Goal: Task Accomplishment & Management: Manage account settings

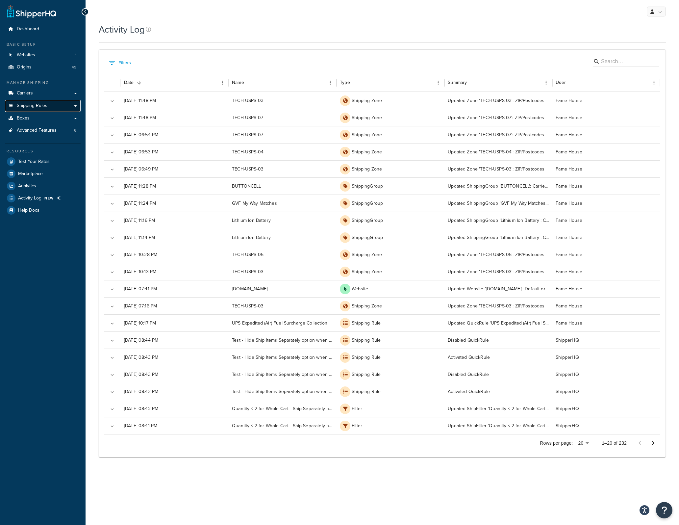
click at [33, 103] on span "Shipping Rules" at bounding box center [32, 106] width 31 height 6
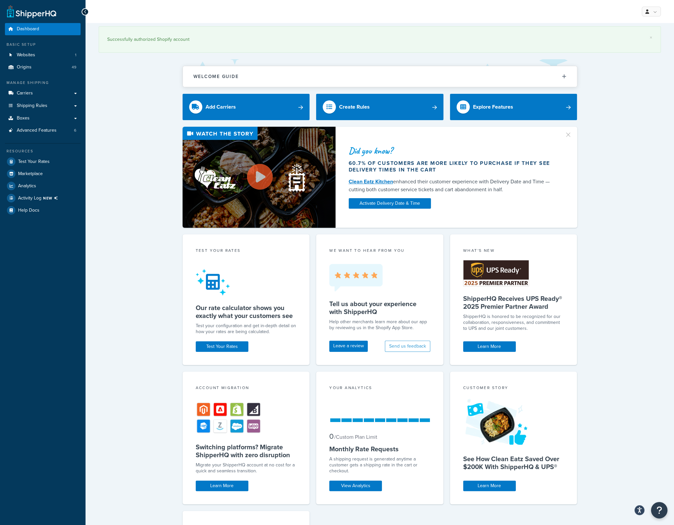
click at [136, 144] on div "Did you know? 60.7% of customers are more likely to purchase if they see delive…" at bounding box center [380, 177] width 563 height 101
click at [44, 108] on span "Shipping Rules" at bounding box center [32, 106] width 31 height 6
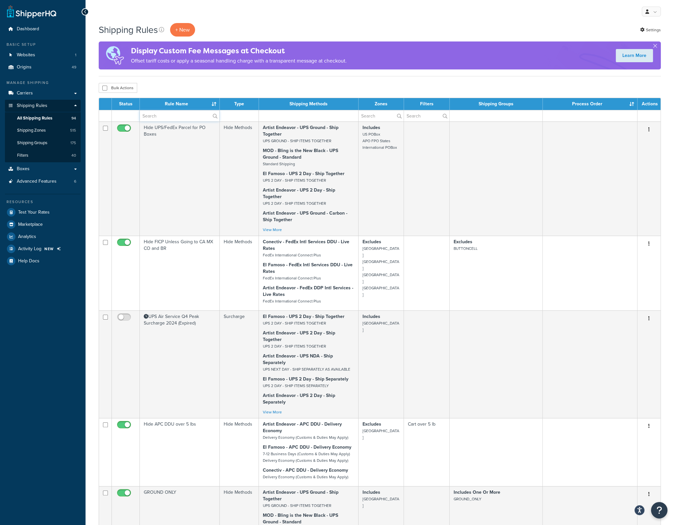
click at [165, 116] on input "text" at bounding box center [180, 115] width 80 height 11
type input "fuel"
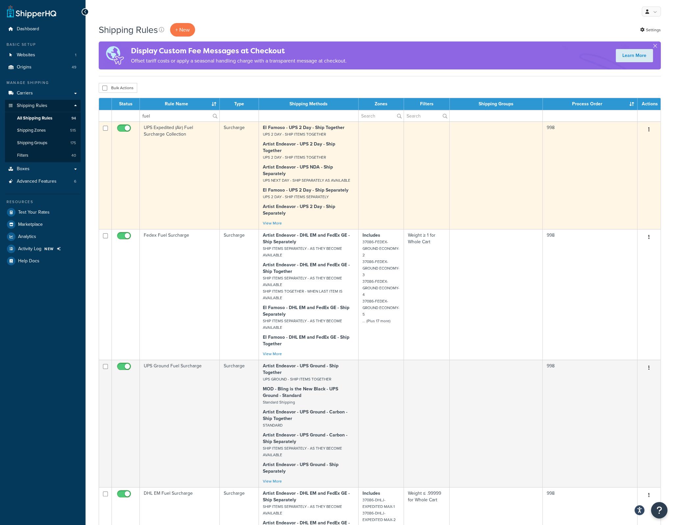
click at [163, 132] on td "UPS Expedited (Air) Fuel Surcharge Collection" at bounding box center [180, 175] width 80 height 108
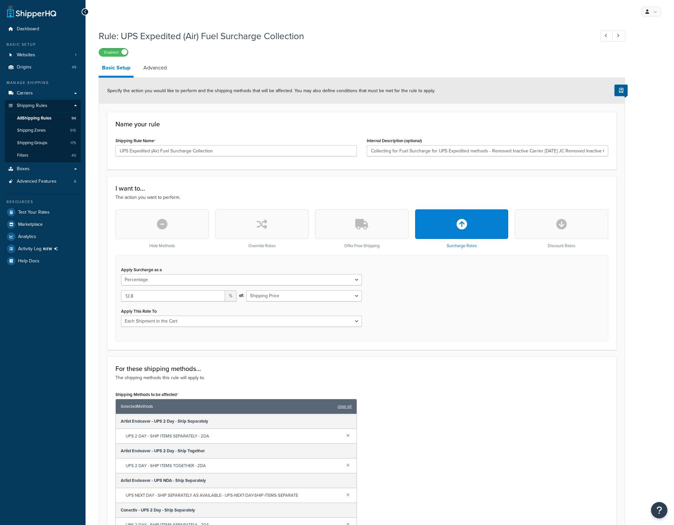
select select "PERCENTAGE"
select select "CART"
click at [131, 296] on input "12.8" at bounding box center [173, 295] width 104 height 11
type input "12.48"
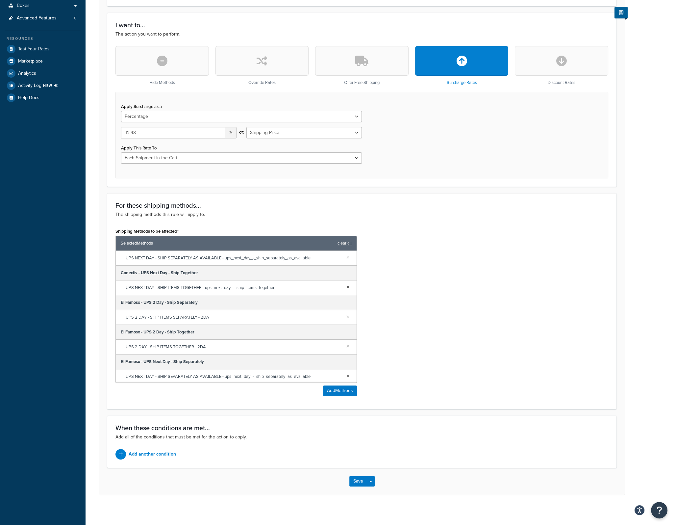
scroll to position [165, 0]
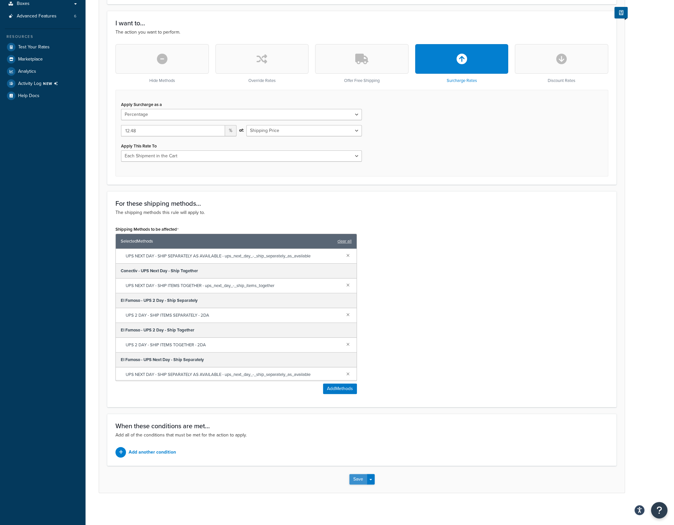
click at [357, 478] on button "Save" at bounding box center [359, 479] width 18 height 11
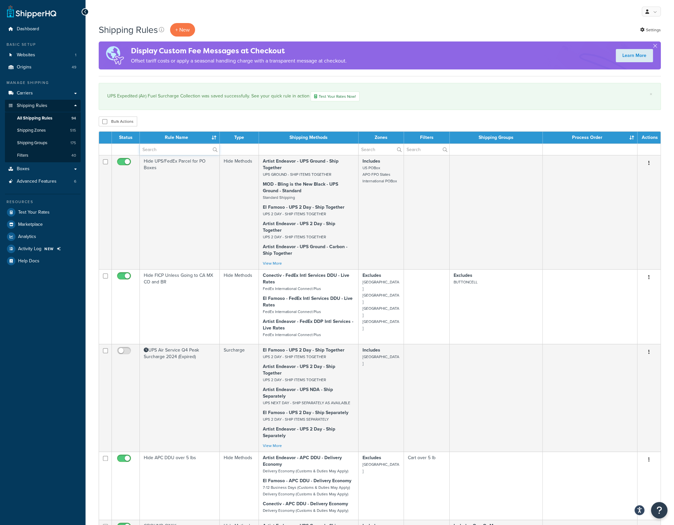
click at [159, 150] on input "text" at bounding box center [180, 149] width 80 height 11
type input "fuel"
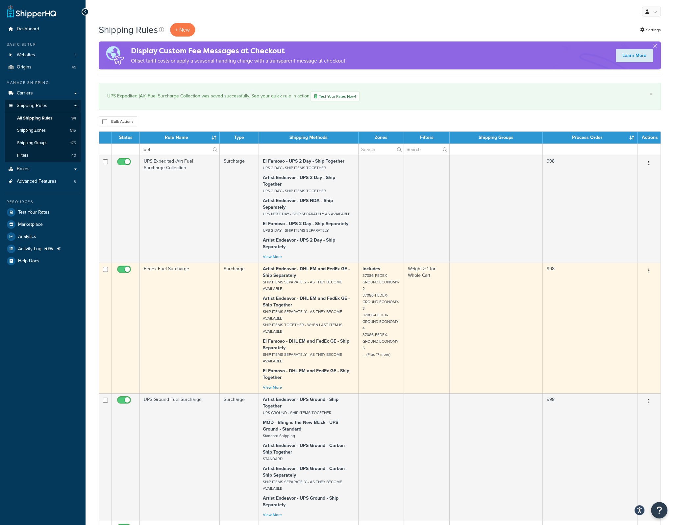
click at [152, 263] on td "Fedex Fuel Surcharge" at bounding box center [180, 328] width 80 height 131
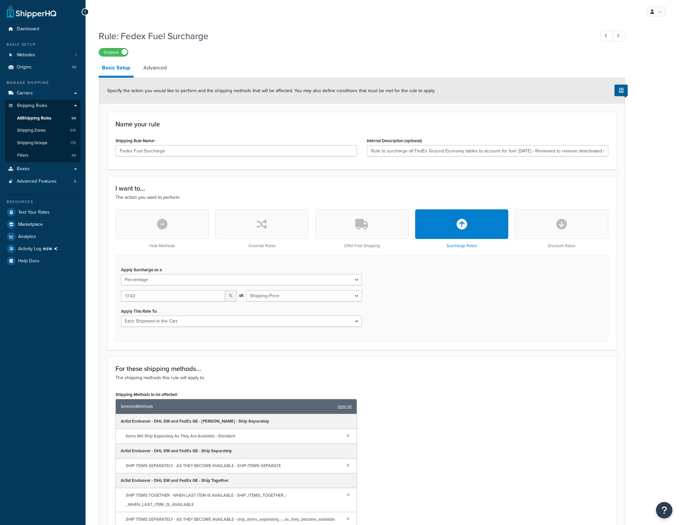
select select "PERCENTAGE"
select select "CART"
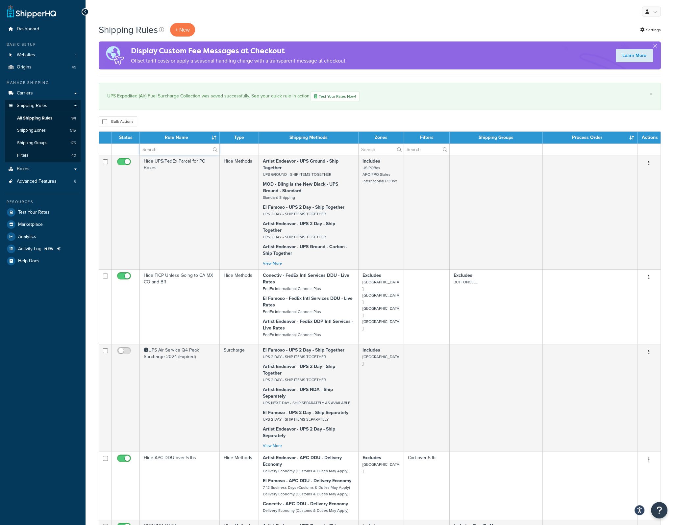
click at [175, 151] on input "text" at bounding box center [180, 149] width 80 height 11
type input "fuel"
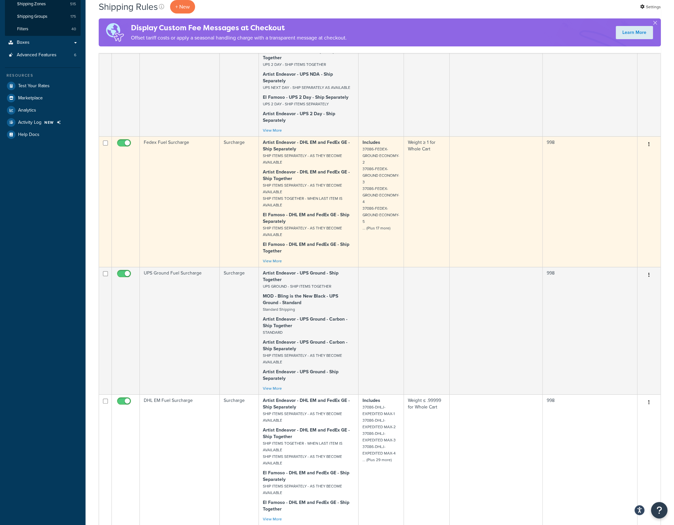
scroll to position [132, 0]
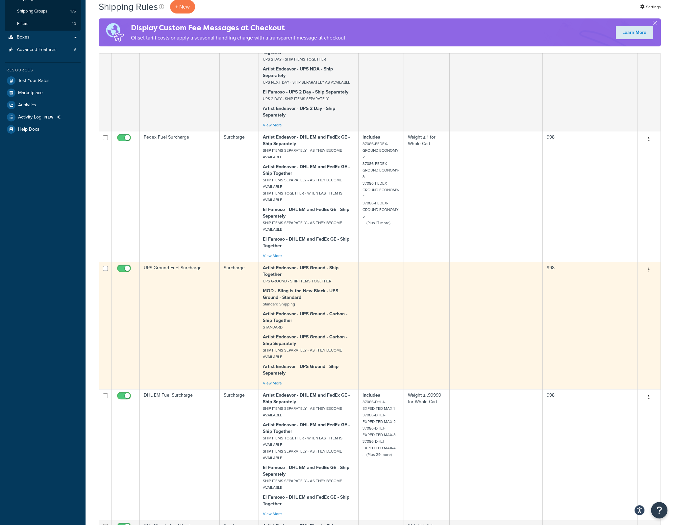
click at [178, 266] on td "UPS Ground Fuel Surcharge" at bounding box center [180, 325] width 80 height 127
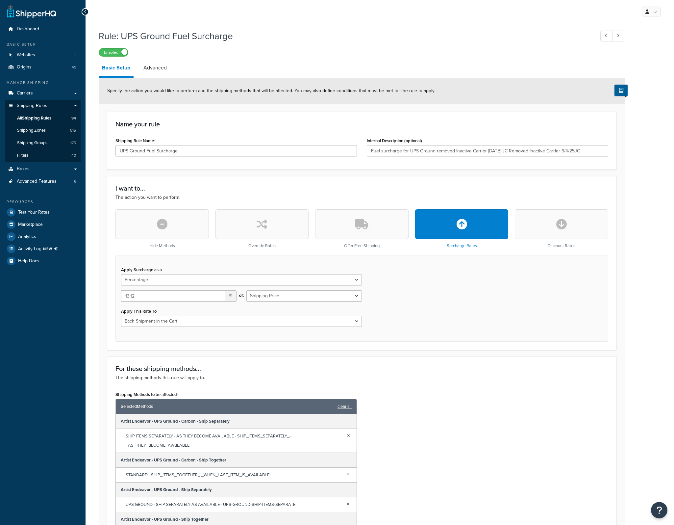
select select "PERCENTAGE"
select select "CART"
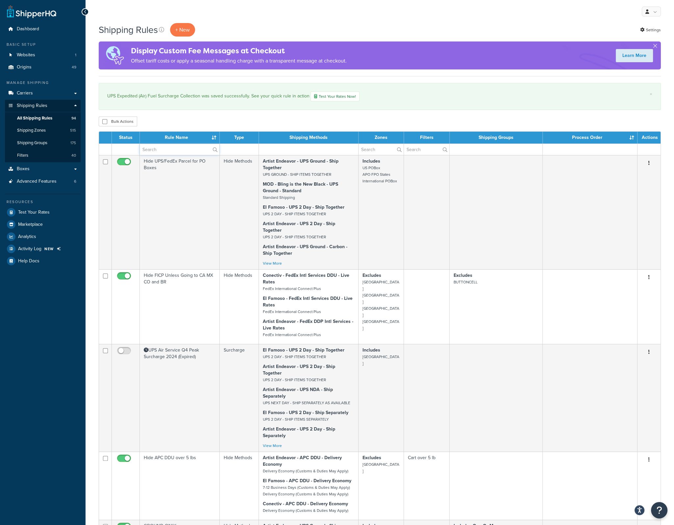
click at [162, 152] on input "text" at bounding box center [180, 149] width 80 height 11
type input "fuel"
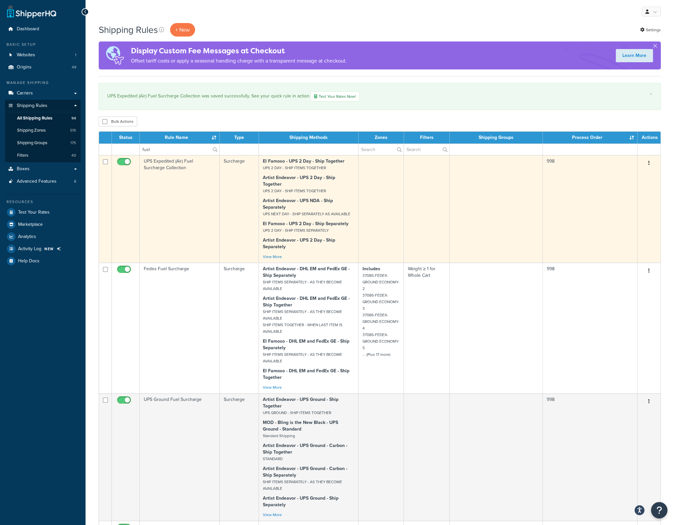
click at [159, 163] on td "UPS Expedited (Air) Fuel Surcharge Collection" at bounding box center [180, 209] width 80 height 108
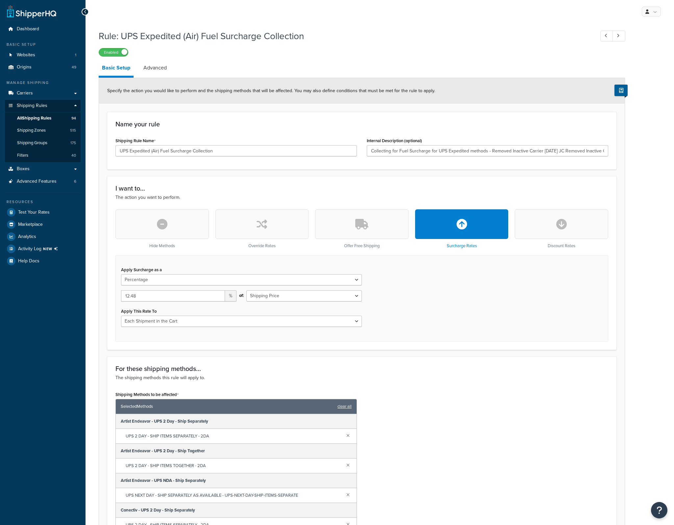
select select "PERCENTAGE"
select select "CART"
click at [631, 77] on link "Logout" at bounding box center [631, 77] width 59 height 13
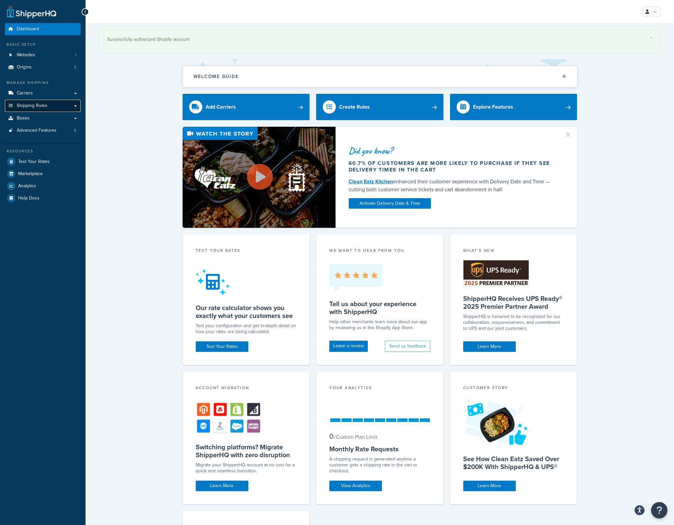
click at [51, 104] on link "Shipping Rules" at bounding box center [43, 106] width 76 height 12
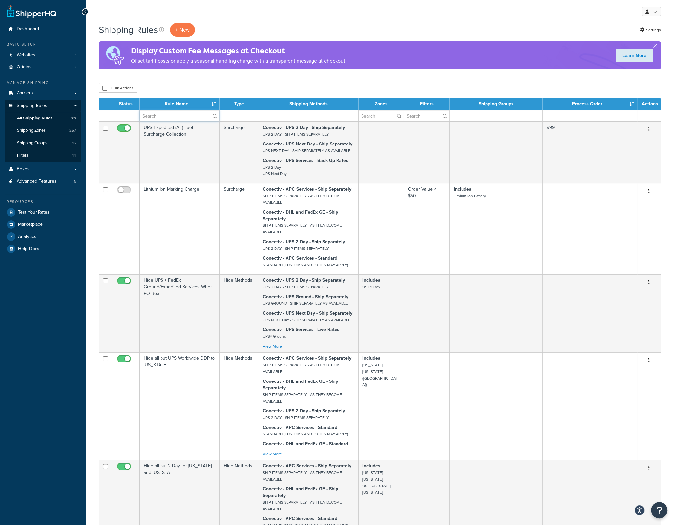
click at [171, 112] on input "text" at bounding box center [180, 115] width 80 height 11
type input "fuel"
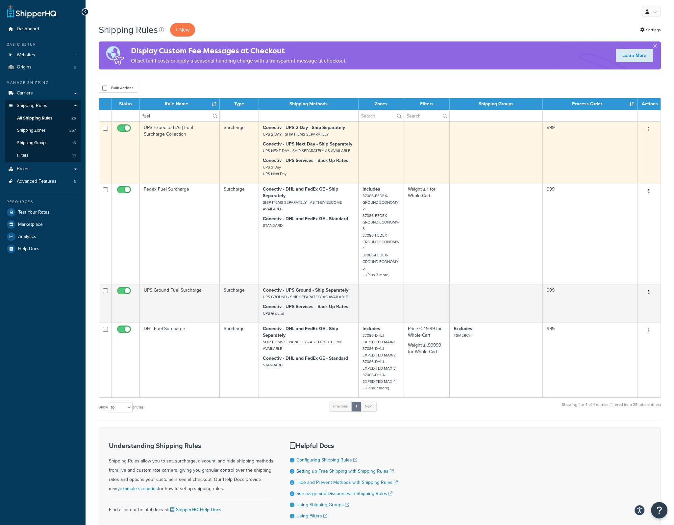
click at [166, 132] on td "UPS Expedited (Air) Fuel Surcharge Collection" at bounding box center [180, 152] width 80 height 62
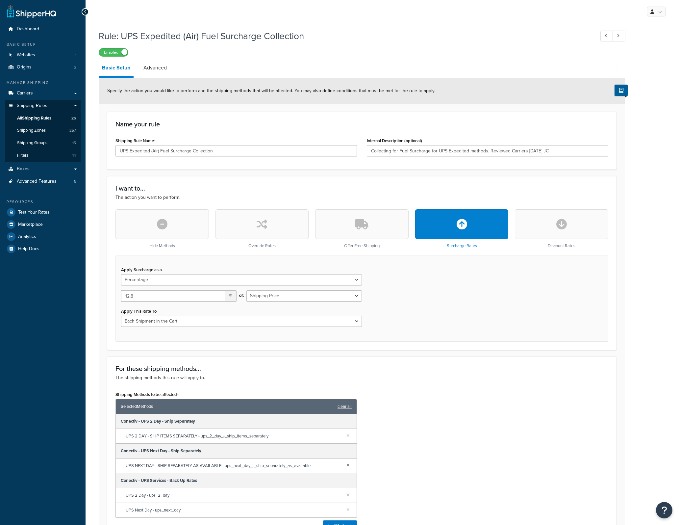
select select "PERCENTAGE"
select select "CART"
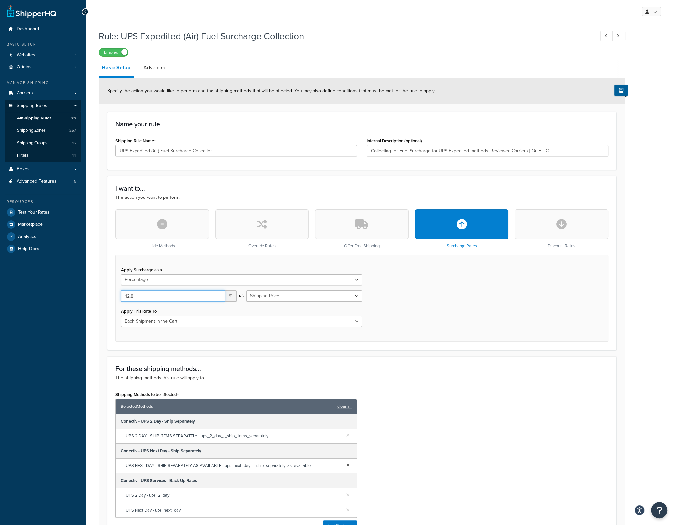
click at [131, 295] on input "12.8" at bounding box center [173, 295] width 104 height 11
type input "12.48"
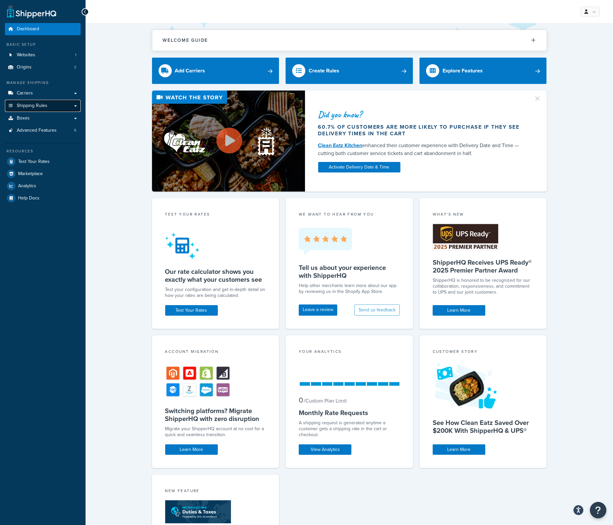
click at [39, 109] on link "Shipping Rules" at bounding box center [43, 106] width 76 height 12
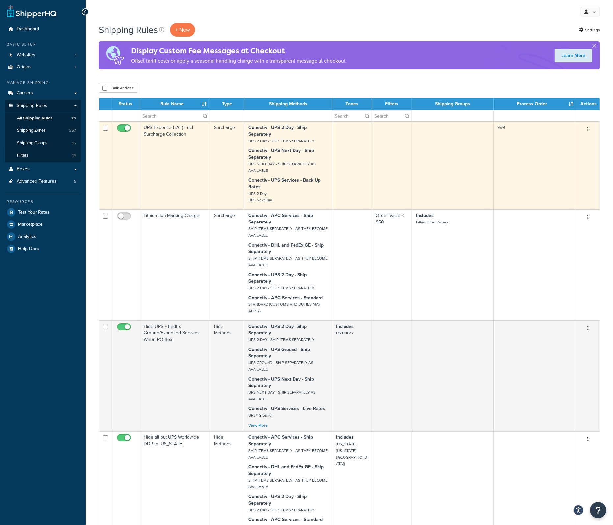
click at [168, 129] on td "UPS Expedited (Air) Fuel Surcharge Collection" at bounding box center [175, 165] width 70 height 88
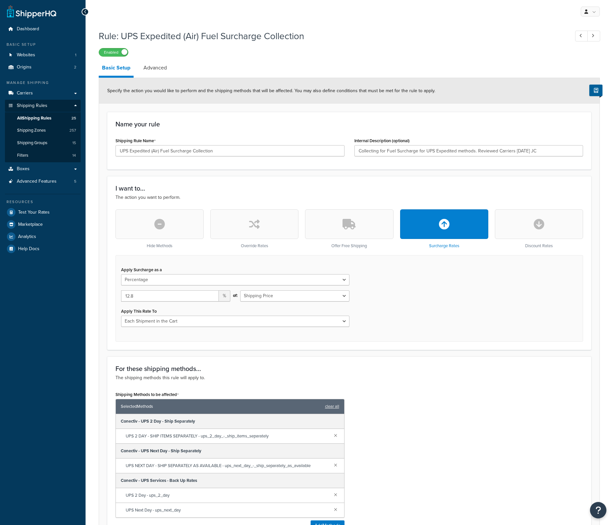
select select "PERCENTAGE"
select select "CART"
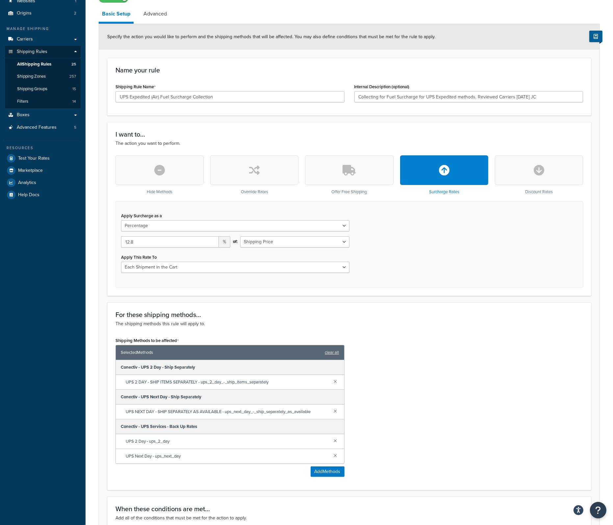
scroll to position [66, 0]
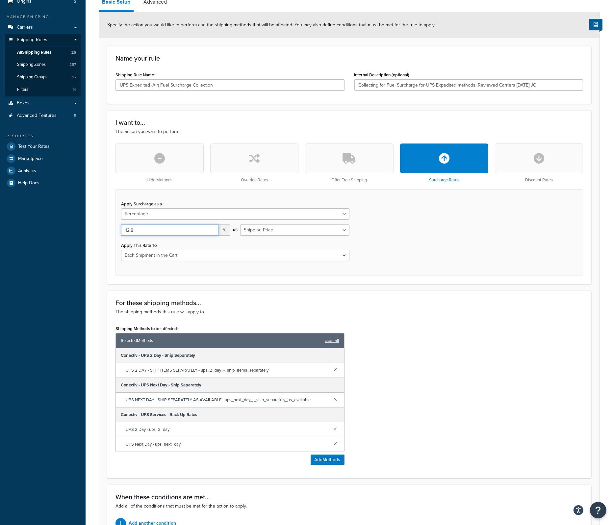
click at [131, 232] on input "12.8" at bounding box center [170, 229] width 98 height 11
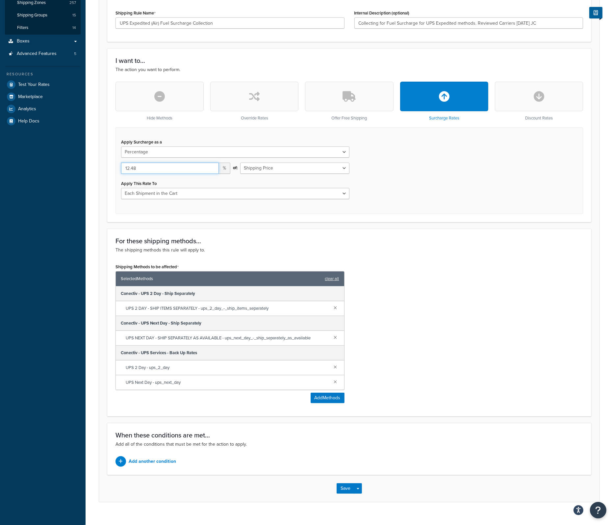
scroll to position [132, 0]
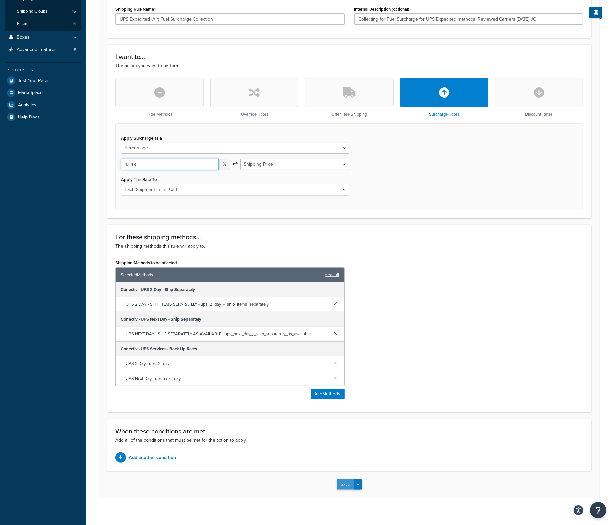
type input "12.48"
click at [348, 486] on button "Save" at bounding box center [346, 484] width 18 height 11
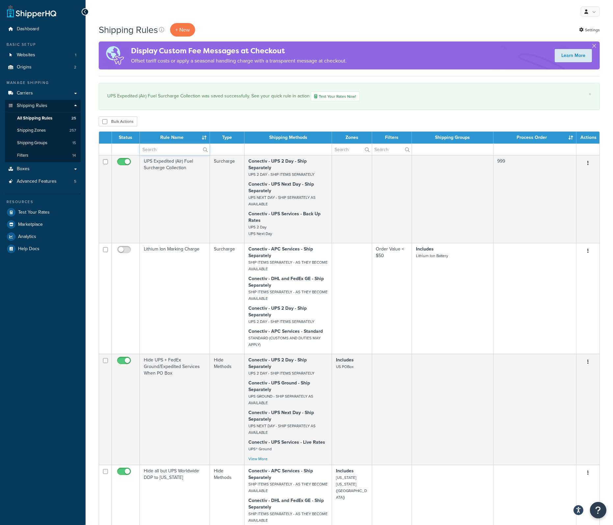
click at [170, 152] on input "text" at bounding box center [175, 149] width 70 height 11
type input "fuel"
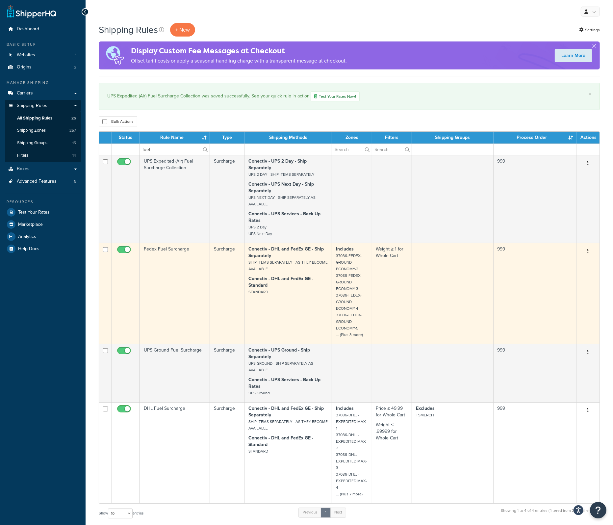
click at [169, 251] on td "Fedex Fuel Surcharge" at bounding box center [175, 293] width 70 height 101
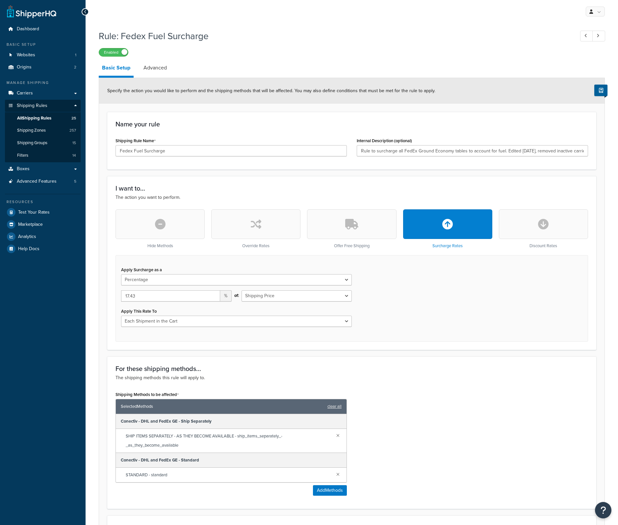
select select "PERCENTAGE"
select select "CART"
click at [88, 246] on div "Rule: Fedex Fuel Surcharge Enabled Basic Setup Advanced Specify the action you …" at bounding box center [350, 395] width 528 height 738
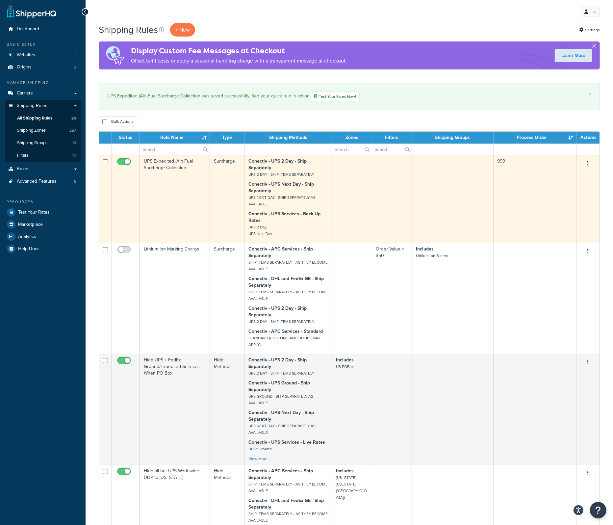
click at [157, 165] on td "UPS Expedited (Air) Fuel Surcharge Collection" at bounding box center [175, 199] width 70 height 88
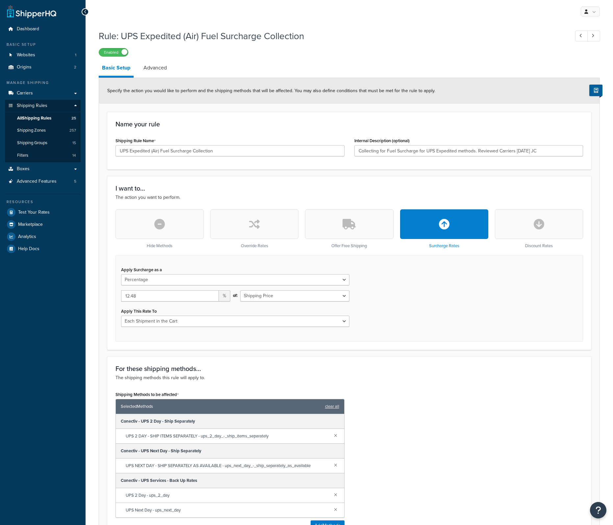
select select "PERCENTAGE"
select select "CART"
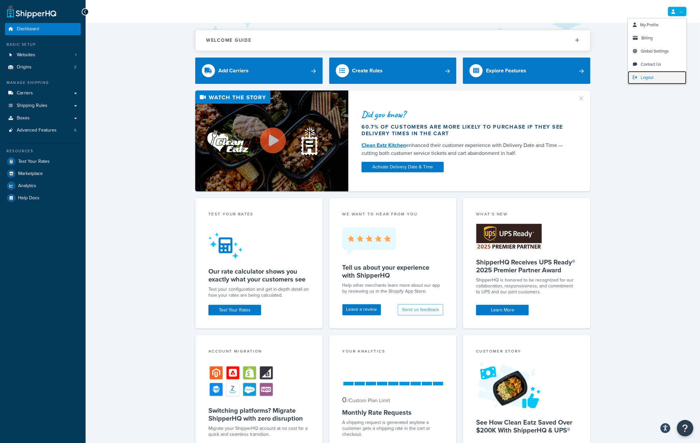
click at [651, 76] on span "Logout" at bounding box center [647, 77] width 13 height 6
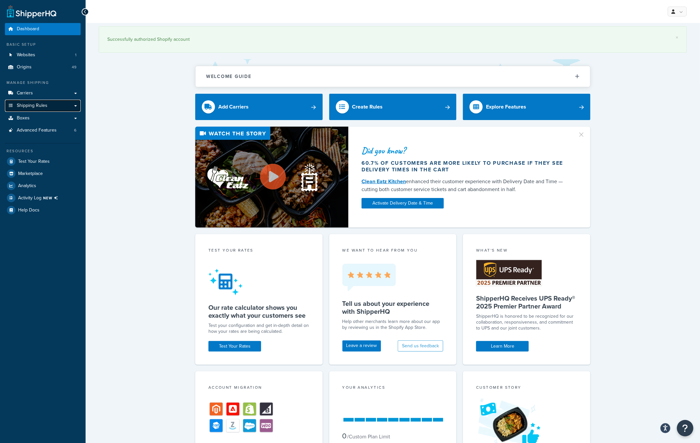
click at [43, 107] on span "Shipping Rules" at bounding box center [32, 106] width 31 height 6
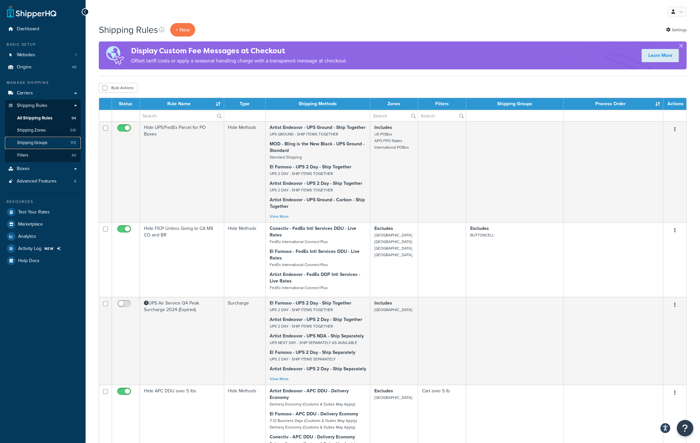
click at [42, 143] on span "Shipping Groups" at bounding box center [32, 143] width 30 height 6
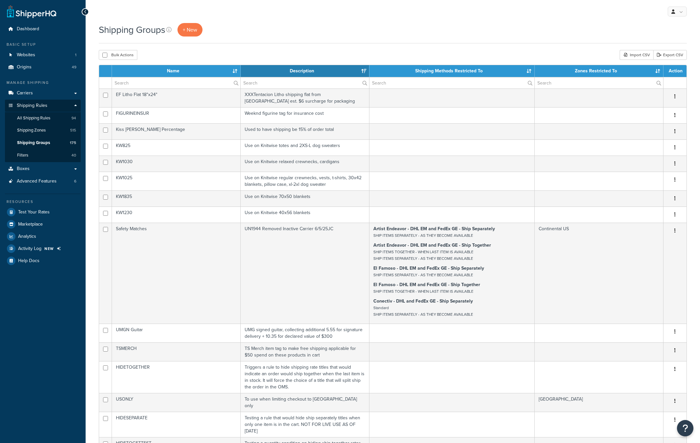
select select "15"
click at [143, 84] on input "text" at bounding box center [176, 82] width 128 height 11
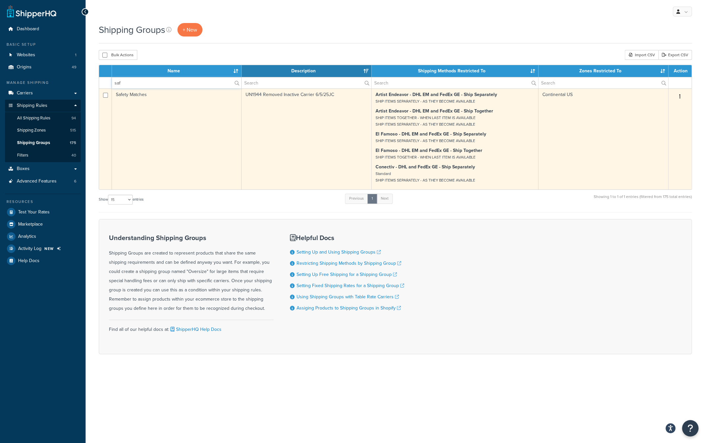
type input "saf"
click at [142, 94] on td "Safety Matches" at bounding box center [177, 139] width 130 height 101
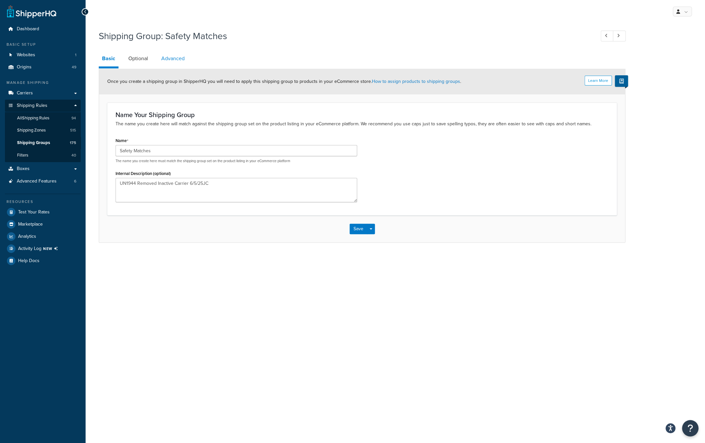
click at [168, 52] on link "Advanced" at bounding box center [173, 59] width 30 height 16
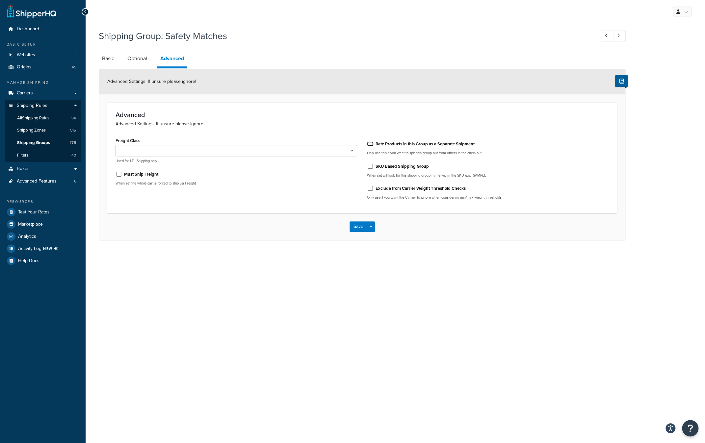
click at [371, 144] on input "Rate Products in this Group as a Separate Shipment" at bounding box center [370, 144] width 7 height 5
checkbox input "true"
click at [364, 226] on button "Save" at bounding box center [359, 227] width 18 height 11
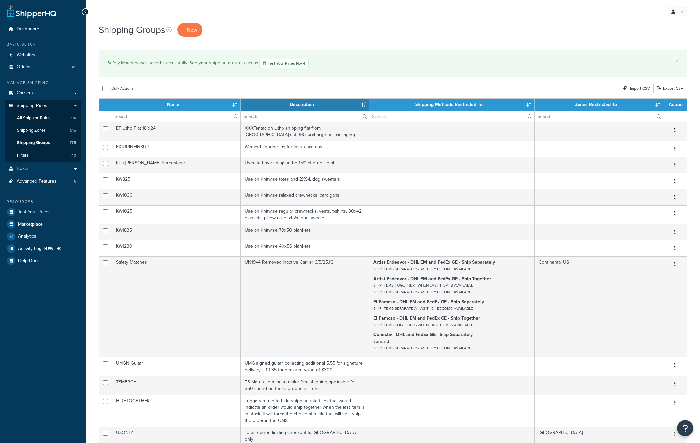
select select "15"
click at [147, 118] on input "text" at bounding box center [176, 116] width 128 height 11
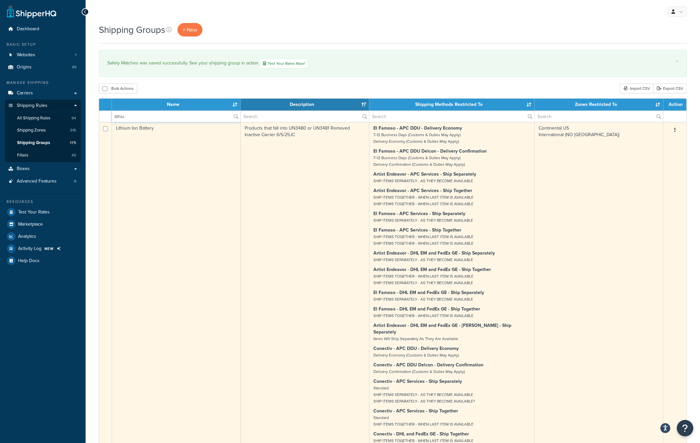
type input "lithiu"
click at [121, 130] on td "Lithium Ion Battery" at bounding box center [176, 330] width 129 height 417
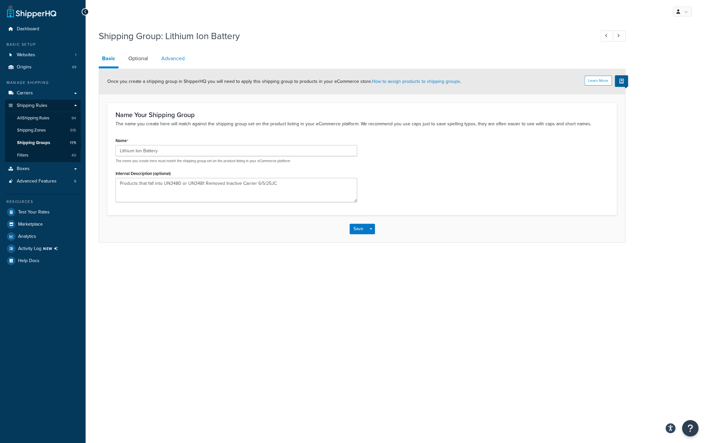
click at [175, 56] on link "Advanced" at bounding box center [173, 59] width 30 height 16
click at [39, 119] on span "All Shipping Rules" at bounding box center [33, 119] width 32 height 6
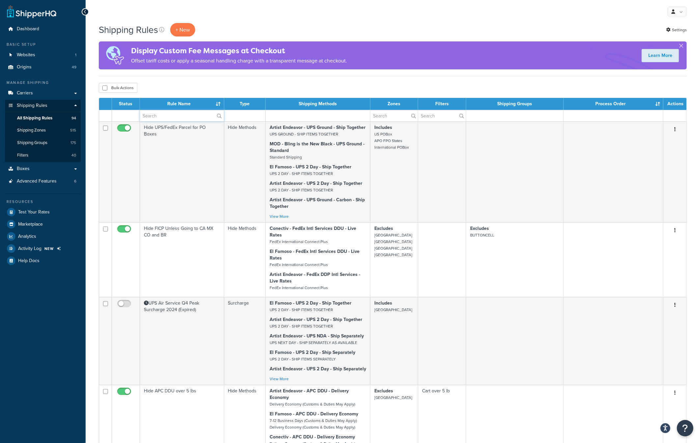
click at [172, 118] on input "text" at bounding box center [182, 115] width 84 height 11
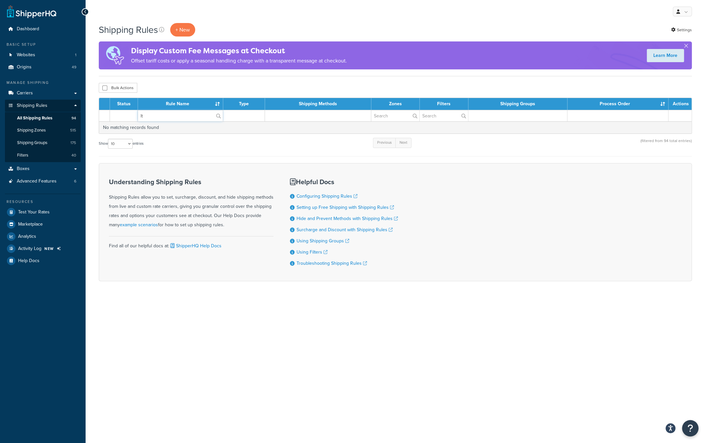
type input "l"
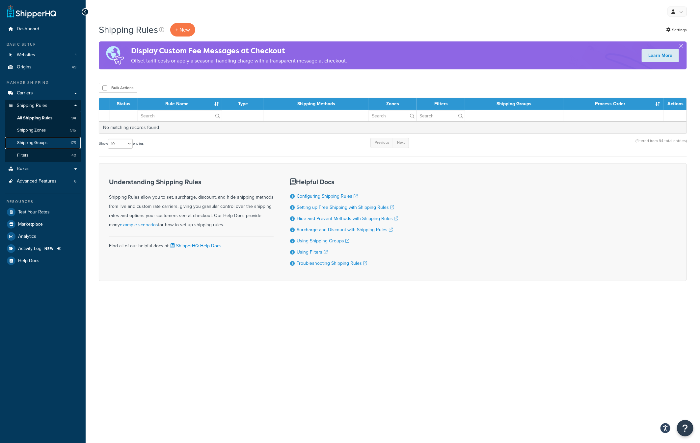
click at [55, 144] on link "Shipping Groups 175" at bounding box center [43, 143] width 76 height 12
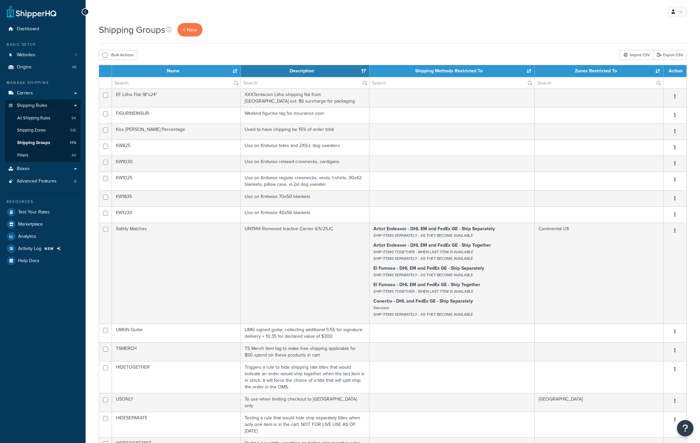
select select "15"
click at [148, 83] on input "text" at bounding box center [176, 82] width 128 height 11
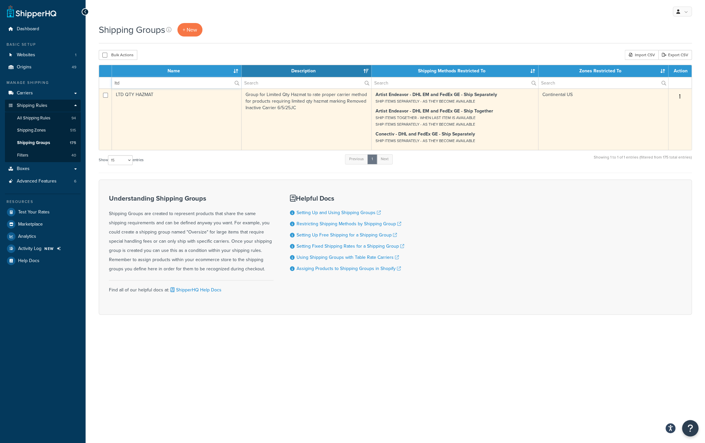
type input "ltd"
click at [121, 95] on td "LTD QTY HAZMAT" at bounding box center [177, 120] width 130 height 62
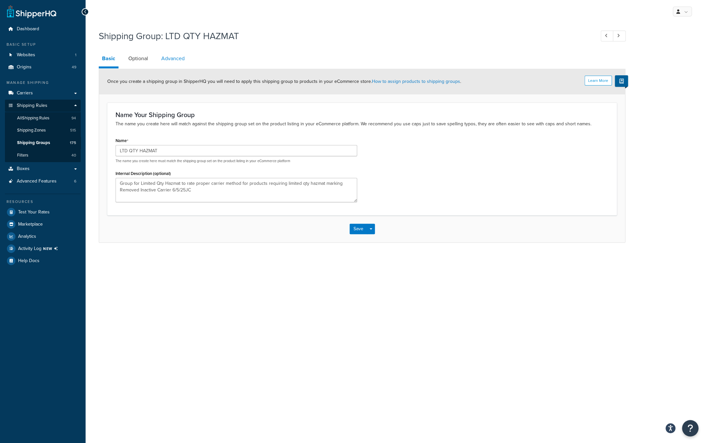
click at [172, 62] on link "Advanced" at bounding box center [173, 59] width 30 height 16
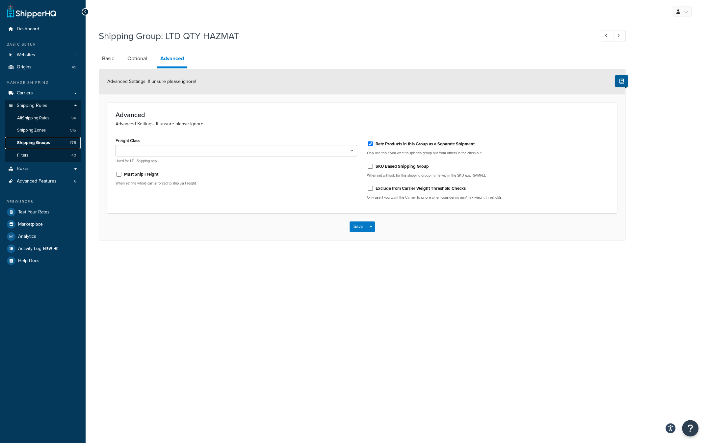
click at [42, 140] on span "Shipping Groups" at bounding box center [33, 143] width 33 height 6
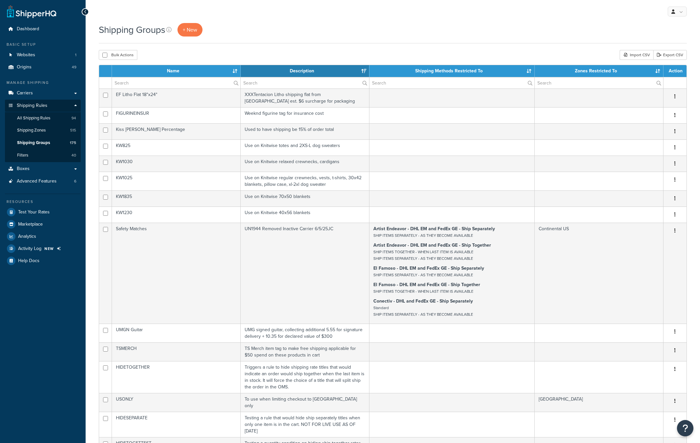
select select "15"
click at [149, 83] on input "text" at bounding box center [176, 82] width 128 height 11
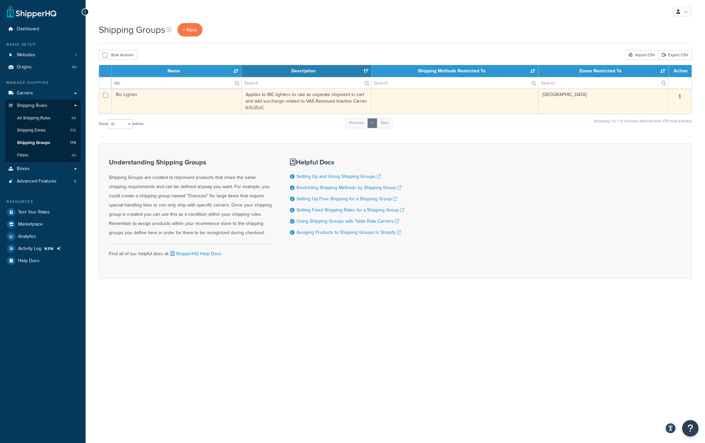
type input "bic"
click at [133, 96] on td "Bic Lighter" at bounding box center [177, 101] width 130 height 25
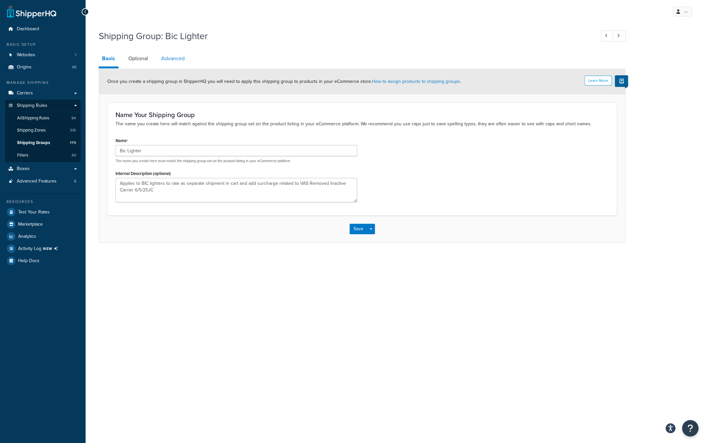
click at [171, 59] on link "Advanced" at bounding box center [173, 59] width 30 height 16
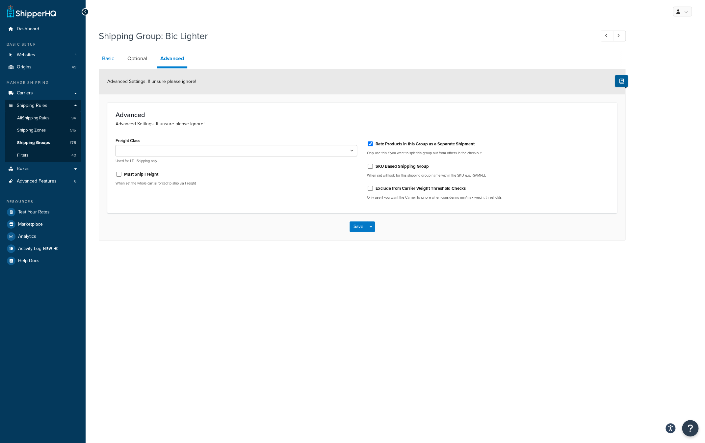
click at [113, 63] on link "Basic" at bounding box center [108, 59] width 19 height 16
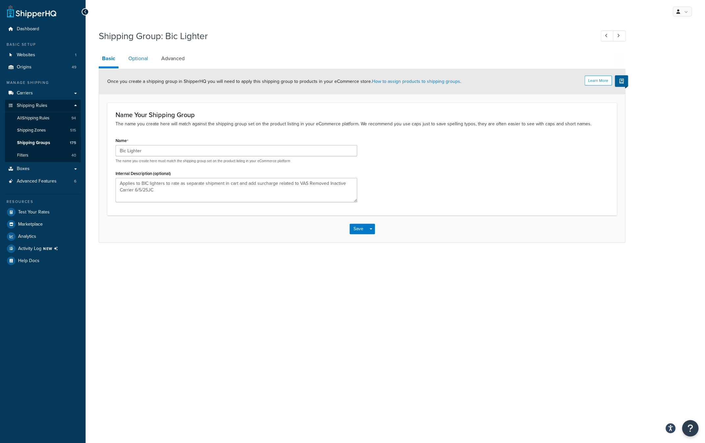
click at [143, 56] on link "Optional" at bounding box center [138, 59] width 26 height 16
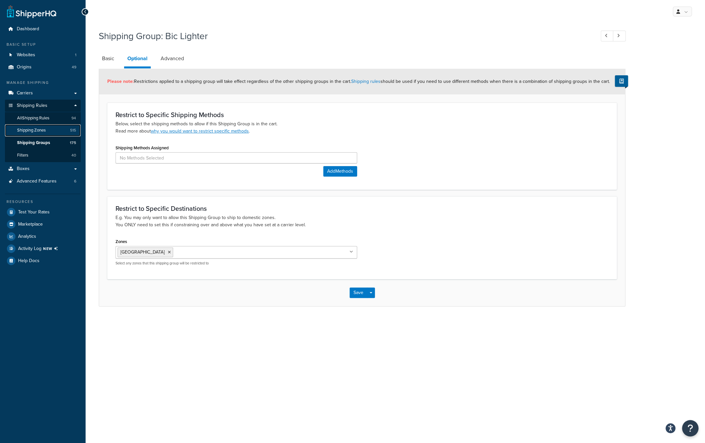
click at [43, 129] on span "Shipping Zones" at bounding box center [31, 131] width 29 height 6
click at [177, 253] on input "Zones" at bounding box center [204, 252] width 58 height 7
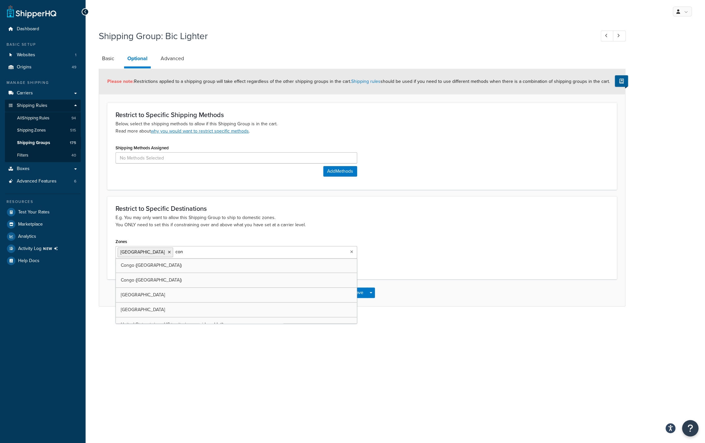
type input "cont"
click at [152, 255] on li "[GEOGRAPHIC_DATA]" at bounding box center [146, 253] width 56 height 10
click at [168, 253] on icon at bounding box center [169, 252] width 3 height 4
click at [341, 230] on div "Restrict to Specific Destinations E.g. You may only want to allow this Shipping…" at bounding box center [362, 238] width 510 height 83
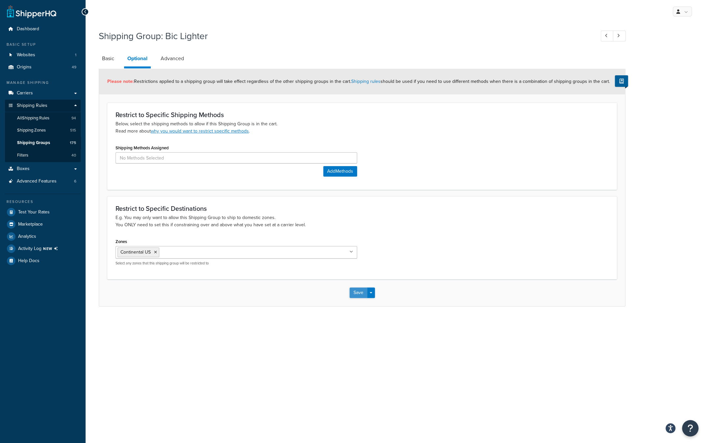
click at [357, 291] on button "Save" at bounding box center [359, 293] width 18 height 11
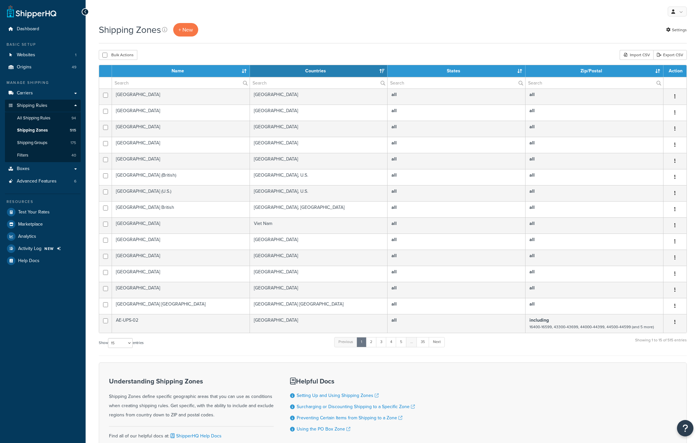
select select "15"
click at [151, 71] on th "Name" at bounding box center [181, 71] width 138 height 12
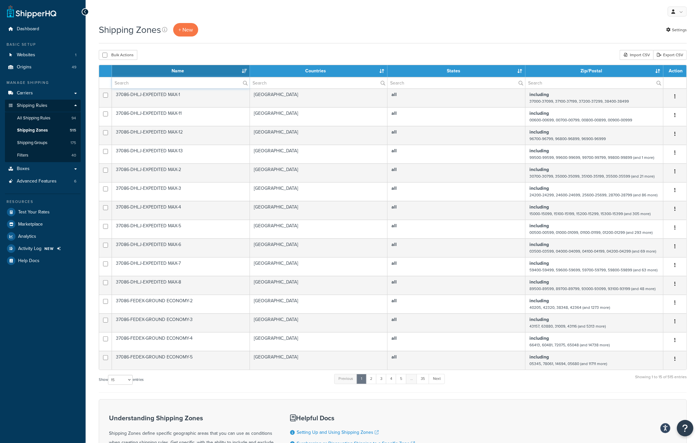
click at [145, 82] on input "text" at bounding box center [181, 82] width 138 height 11
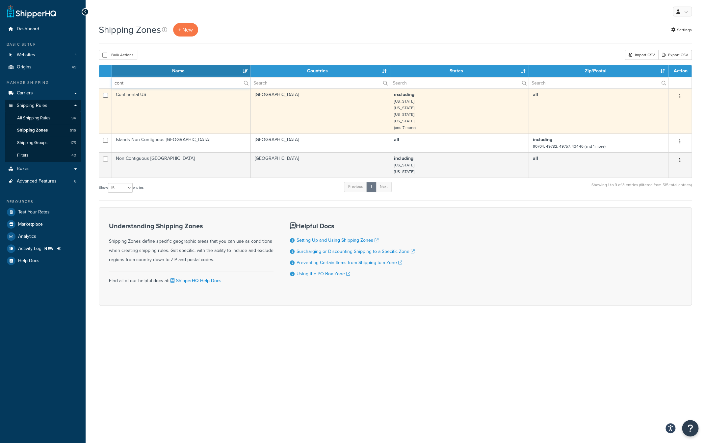
type input "cont"
click at [139, 93] on td "Continental US" at bounding box center [181, 111] width 139 height 45
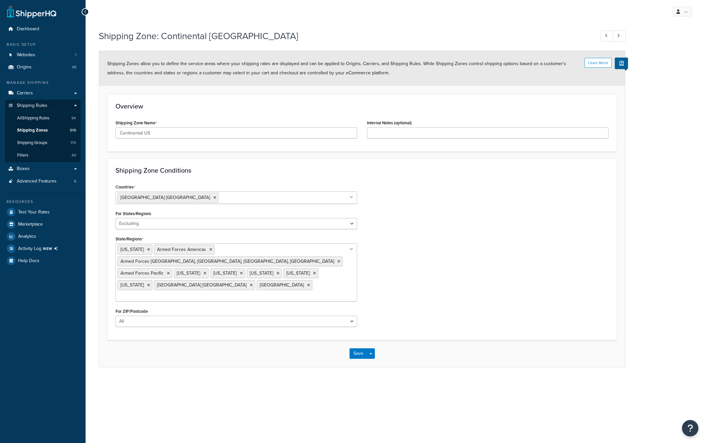
select select "excluding"
click at [129, 293] on input "State/Regions" at bounding box center [147, 296] width 58 height 7
type input "n"
type input "c"
click at [402, 242] on div "Countries United States USA All Countries ALL Afghanistan AFG Albania ALB Alger…" at bounding box center [362, 257] width 503 height 150
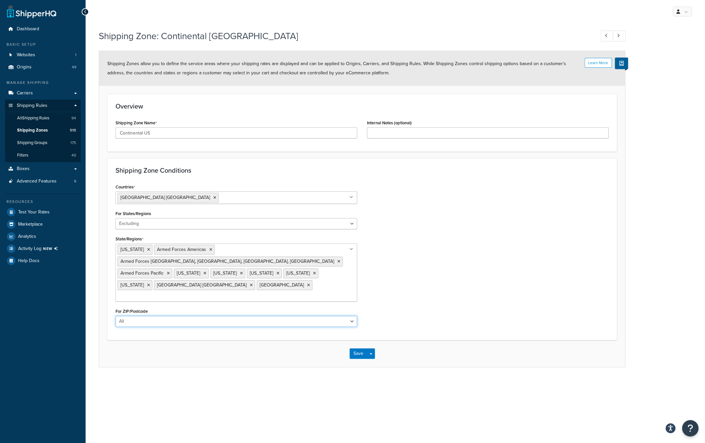
click at [352, 316] on select "All Including Excluding" at bounding box center [237, 321] width 242 height 11
click at [375, 300] on div "Countries United States USA All Countries ALL Afghanistan AFG Albania ALB Alger…" at bounding box center [362, 257] width 503 height 150
click at [408, 271] on div "Countries United States USA All Countries ALL Afghanistan AFG Albania ALB Alger…" at bounding box center [362, 257] width 503 height 150
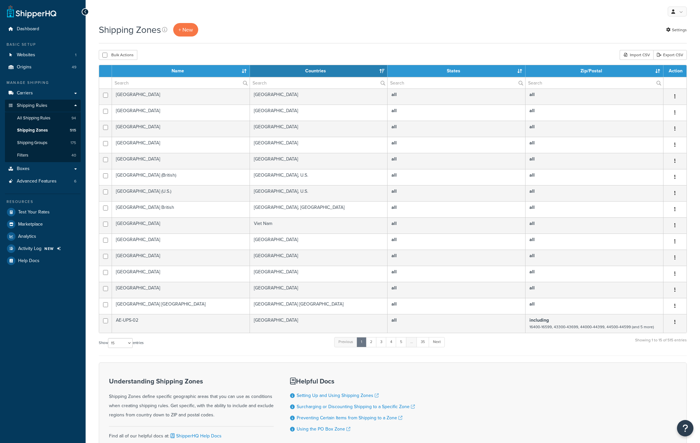
select select "15"
click at [128, 86] on input "text" at bounding box center [181, 82] width 138 height 11
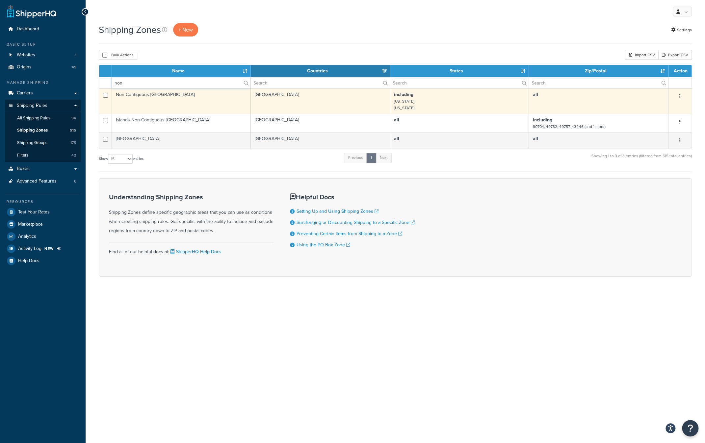
type input "non"
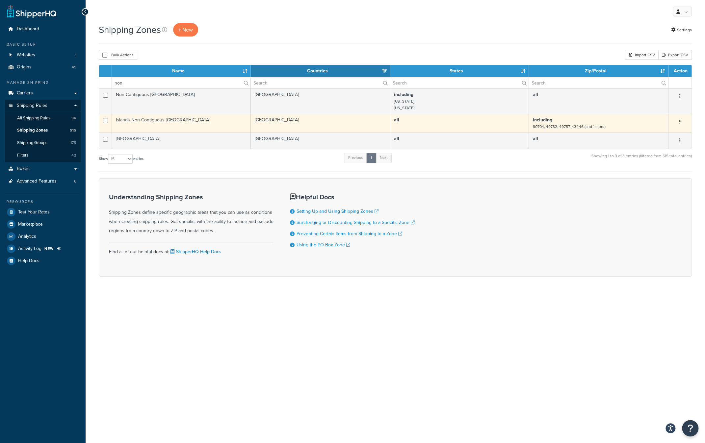
click at [138, 119] on td "Islands Non-Contiguous [GEOGRAPHIC_DATA]" at bounding box center [181, 123] width 139 height 19
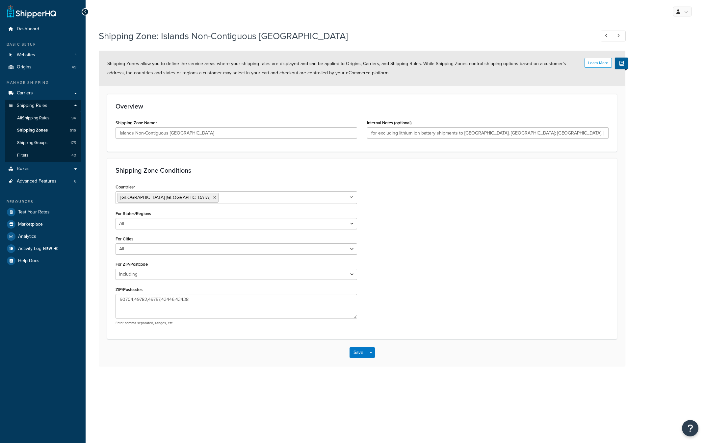
select select "including"
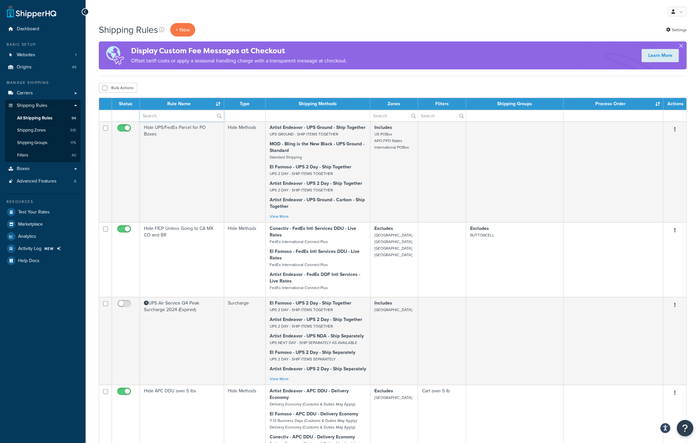
click at [159, 115] on input "text" at bounding box center [182, 115] width 84 height 11
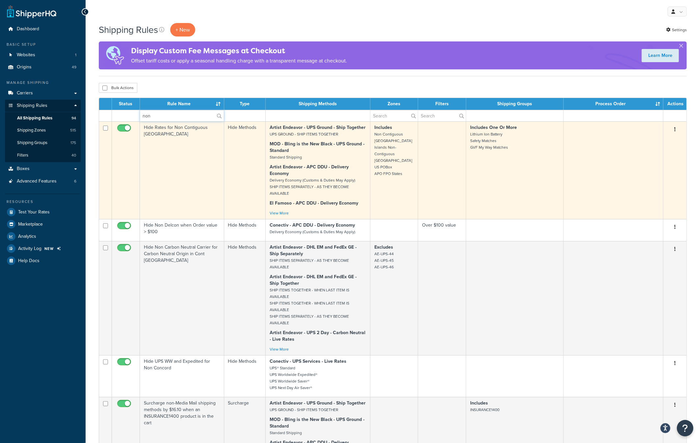
type input "non"
click at [159, 129] on td "Hide Rates for Non Contiguous [GEOGRAPHIC_DATA]" at bounding box center [182, 170] width 84 height 98
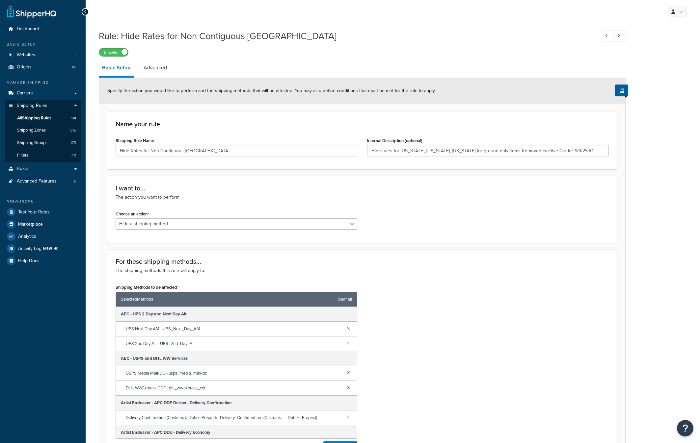
select select "HIDE"
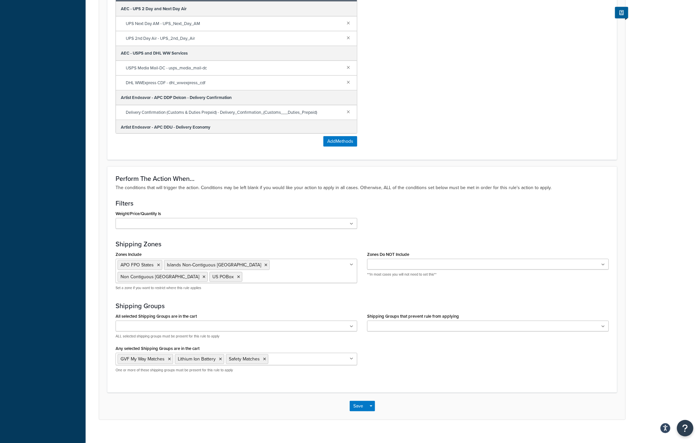
scroll to position [312, 0]
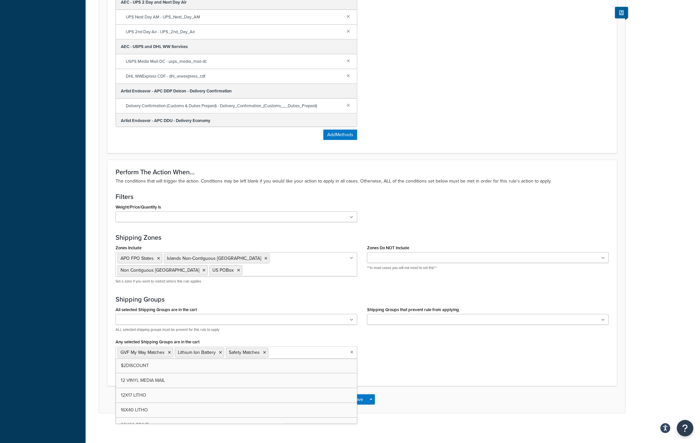
click at [316, 350] on input "Any selected Shipping Groups are in the cart" at bounding box center [299, 352] width 58 height 7
type input "bic"
click at [434, 369] on div "All selected Shipping Groups are in the cart $2DISCOUNT 12 VINYL MEDIA MAIL 12X…" at bounding box center [362, 343] width 503 height 77
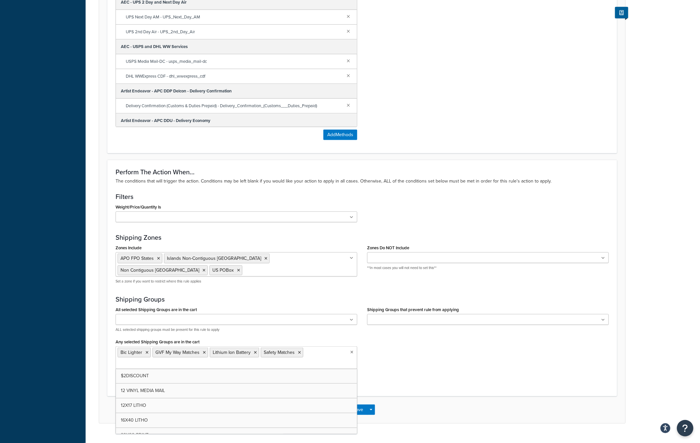
click at [323, 354] on ul "Bic Lighter GVF My Way Matches Lithium Ion Battery Safety Matches" at bounding box center [237, 358] width 242 height 23
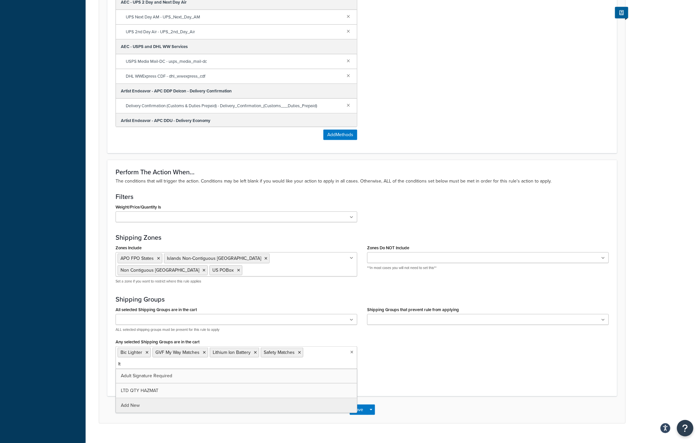
type input "ltd"
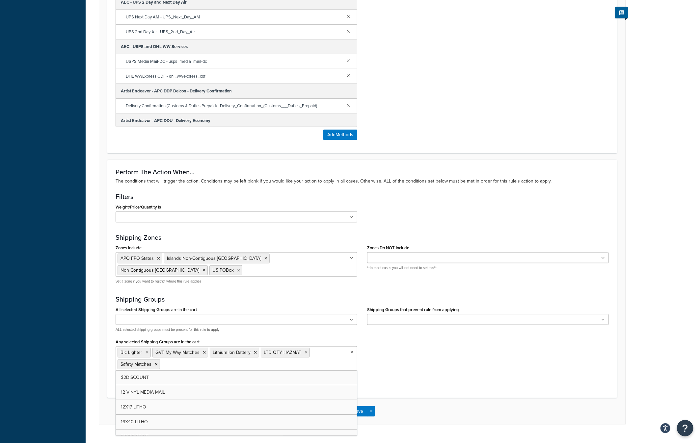
click at [403, 362] on div "All selected Shipping Groups are in the cart $2DISCOUNT 12 VINYL MEDIA MAIL 12X…" at bounding box center [362, 344] width 503 height 78
click at [357, 408] on button "Save" at bounding box center [359, 412] width 18 height 11
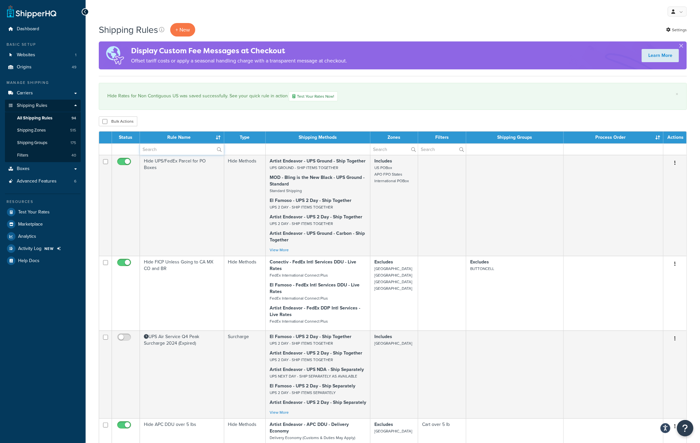
click at [180, 150] on input "text" at bounding box center [182, 149] width 84 height 11
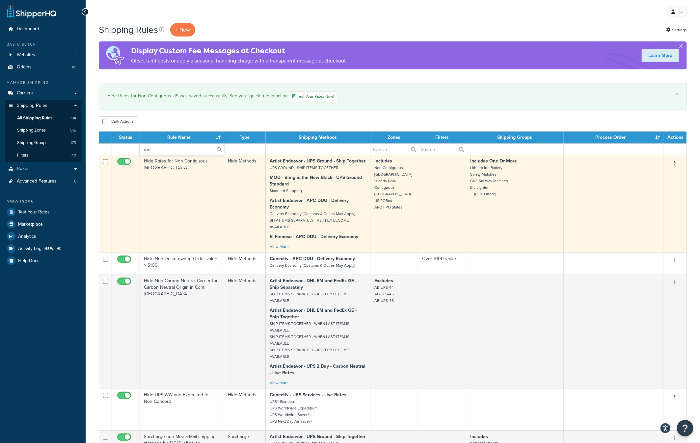
type input "non"
click at [177, 160] on td "Hide Rates for Non Contiguous [GEOGRAPHIC_DATA]" at bounding box center [182, 204] width 84 height 98
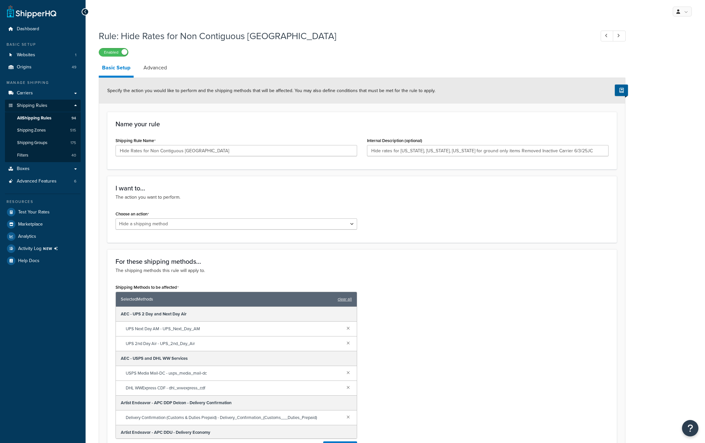
select select "HIDE"
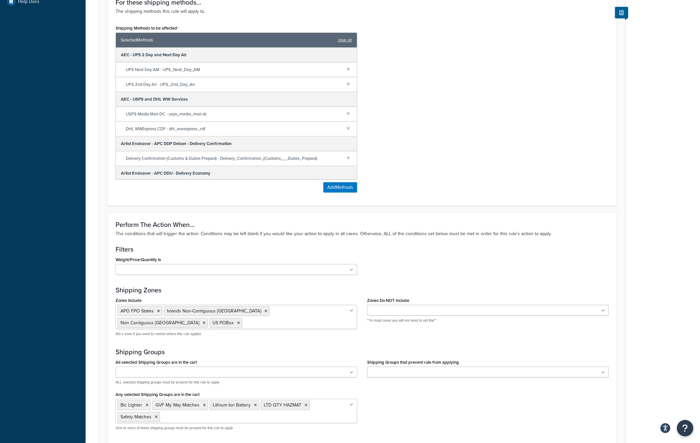
scroll to position [263, 0]
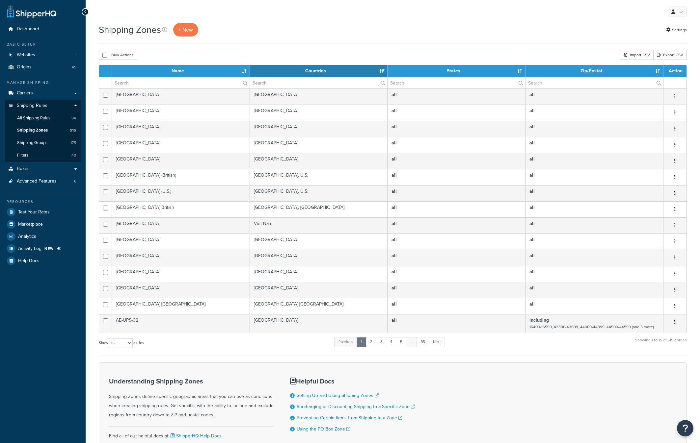
select select "15"
click at [161, 85] on input "text" at bounding box center [181, 82] width 138 height 11
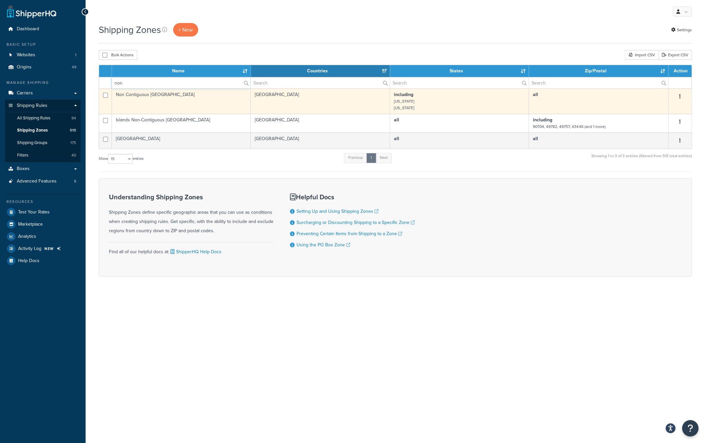
type input "non"
click at [132, 91] on td "Non Contiguous [GEOGRAPHIC_DATA]" at bounding box center [181, 101] width 139 height 25
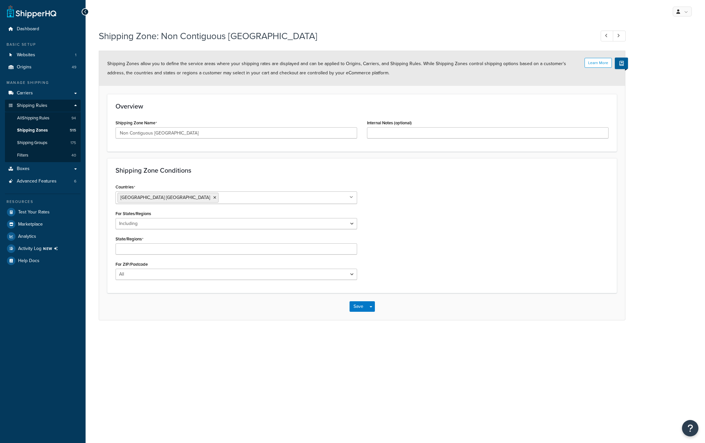
select select "including"
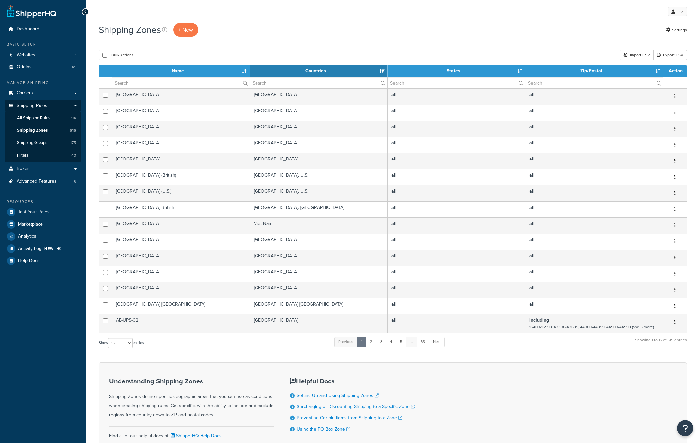
select select "15"
click at [163, 82] on input "text" at bounding box center [181, 82] width 138 height 11
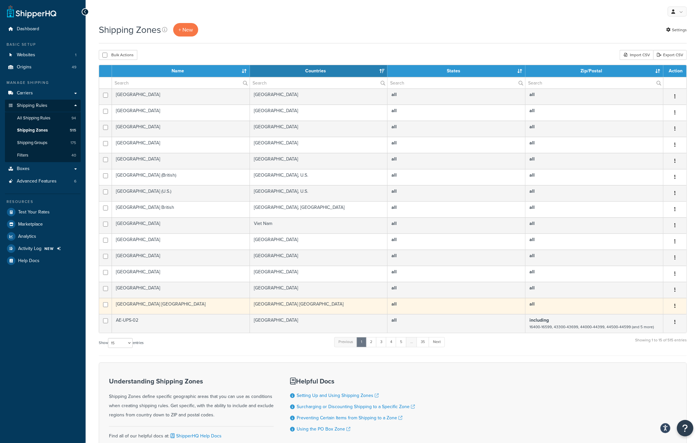
click at [171, 303] on td "United States Minor Outlying Islands" at bounding box center [181, 306] width 138 height 16
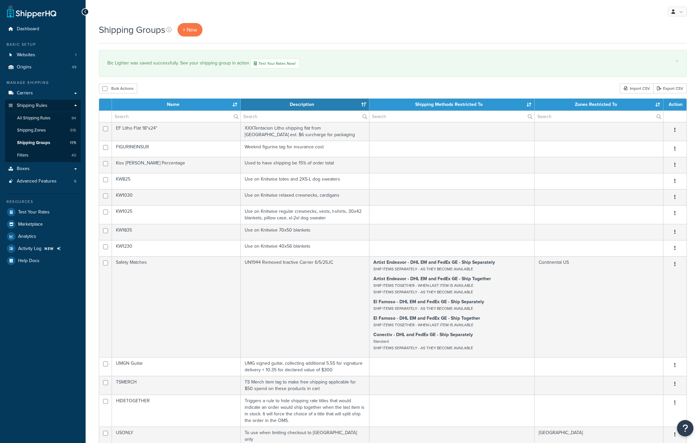
select select "15"
click at [127, 118] on input "text" at bounding box center [176, 116] width 128 height 11
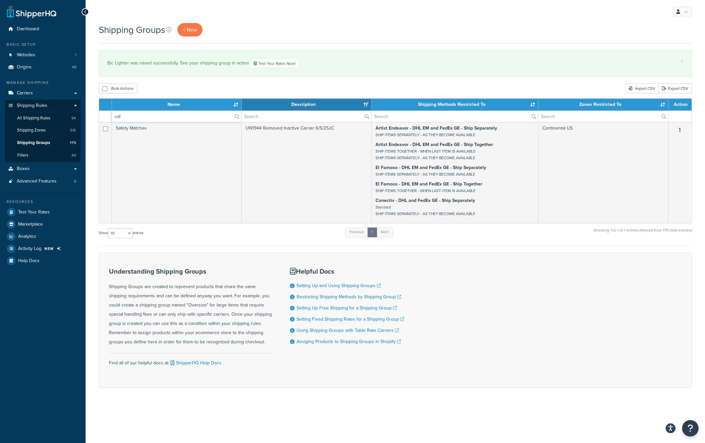
drag, startPoint x: 147, startPoint y: 117, endPoint x: 110, endPoint y: 116, distance: 37.9
click at [110, 116] on tr "saf" at bounding box center [395, 117] width 592 height 12
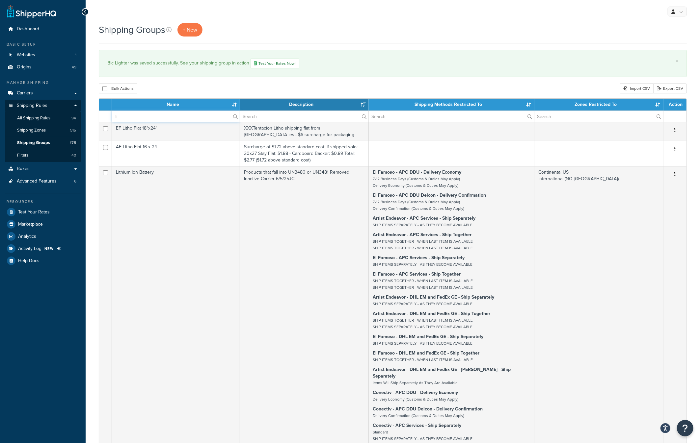
type input "l"
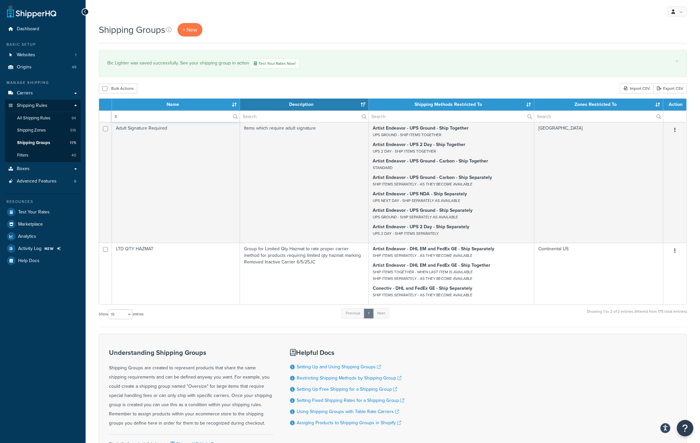
type input "l"
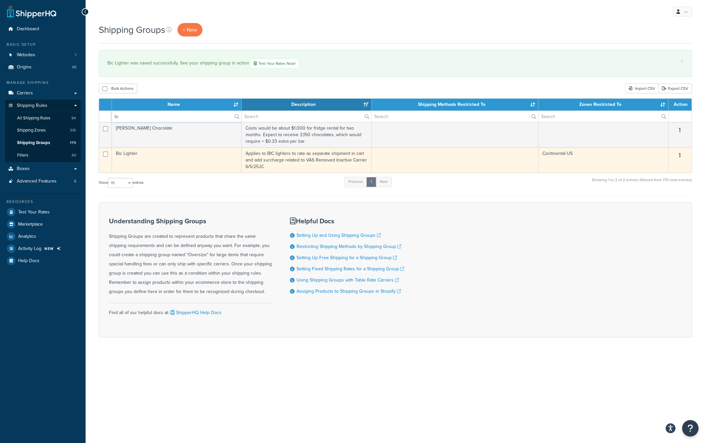
type input "bi"
click at [126, 156] on td "Bic Lighter" at bounding box center [177, 159] width 130 height 25
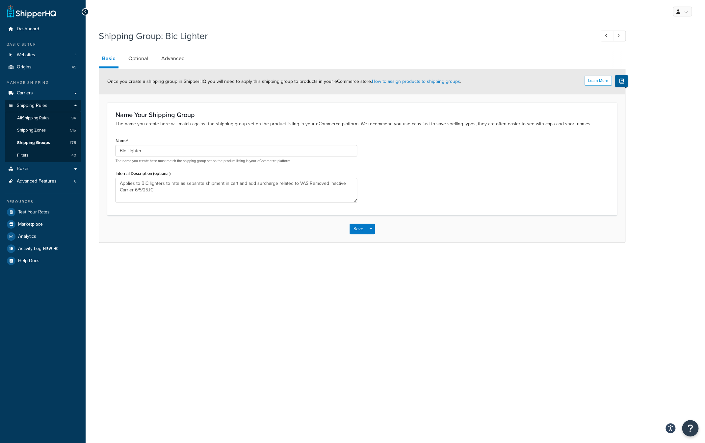
click at [135, 57] on link "Optional" at bounding box center [138, 59] width 26 height 16
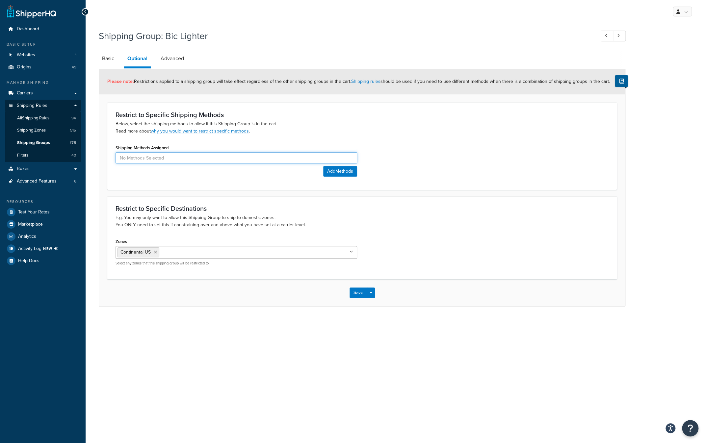
click at [166, 156] on input at bounding box center [237, 157] width 242 height 11
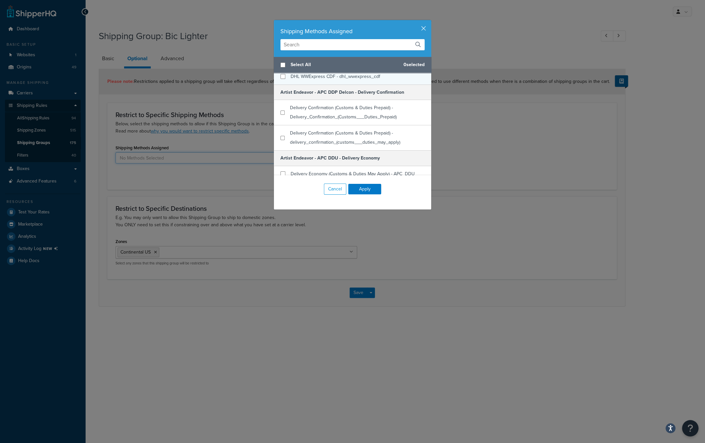
scroll to position [99, 0]
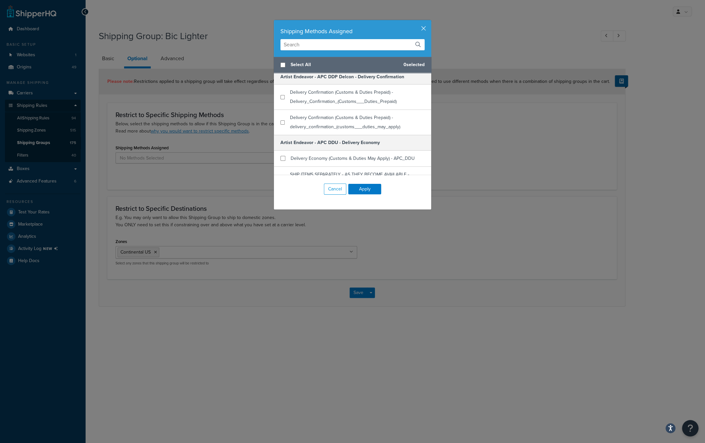
click at [305, 47] on input "text" at bounding box center [352, 44] width 144 height 11
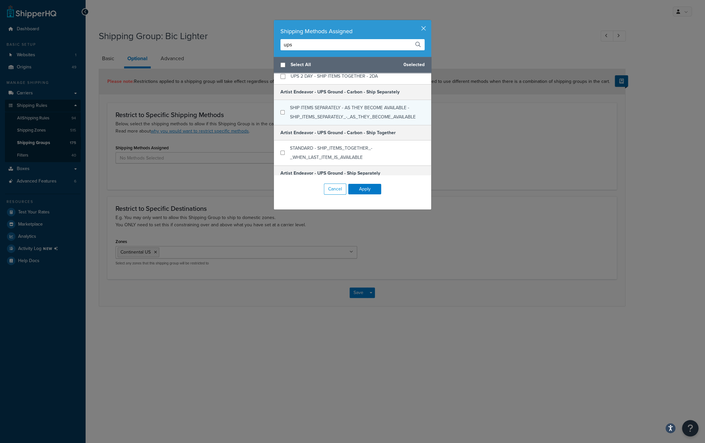
scroll to position [132, 0]
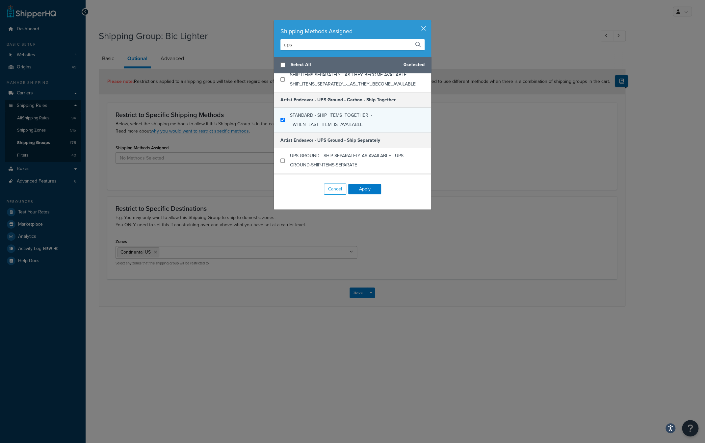
type input "ups"
click at [280, 119] on input "checkbox" at bounding box center [282, 120] width 4 height 5
checkbox input "true"
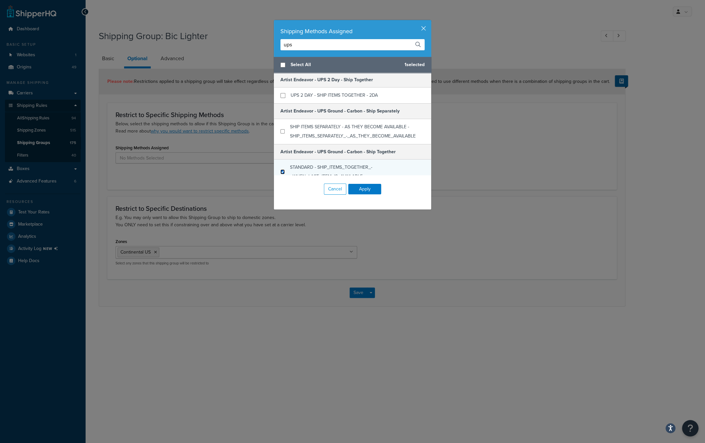
scroll to position [66, 0]
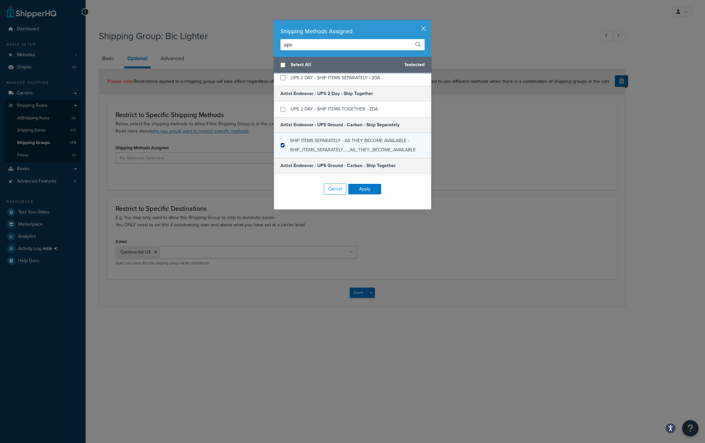
click at [280, 144] on input "checkbox" at bounding box center [282, 145] width 4 height 5
checkbox input "true"
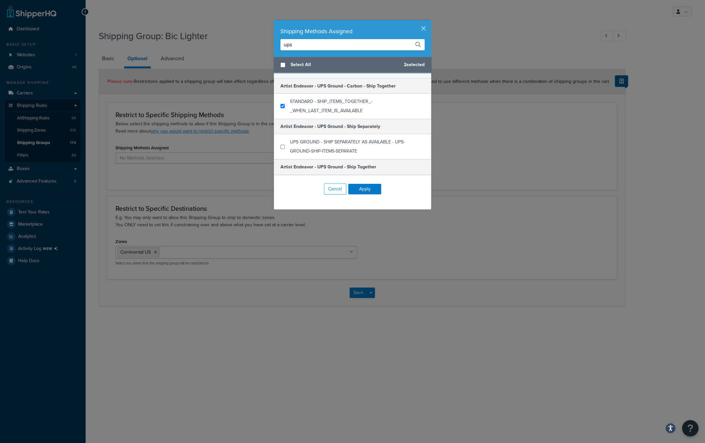
scroll to position [165, 0]
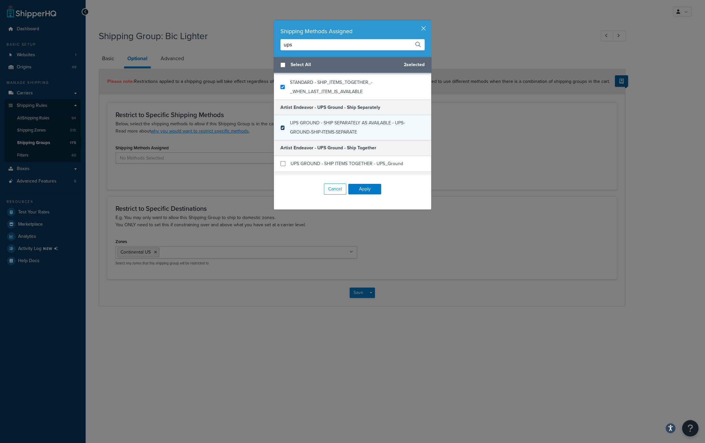
click at [280, 126] on input "checkbox" at bounding box center [282, 127] width 4 height 5
checkbox input "true"
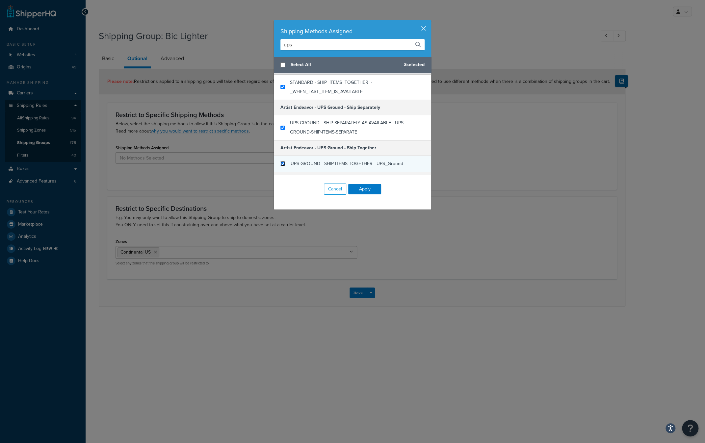
click at [280, 163] on input "checkbox" at bounding box center [282, 163] width 5 height 5
checkbox input "true"
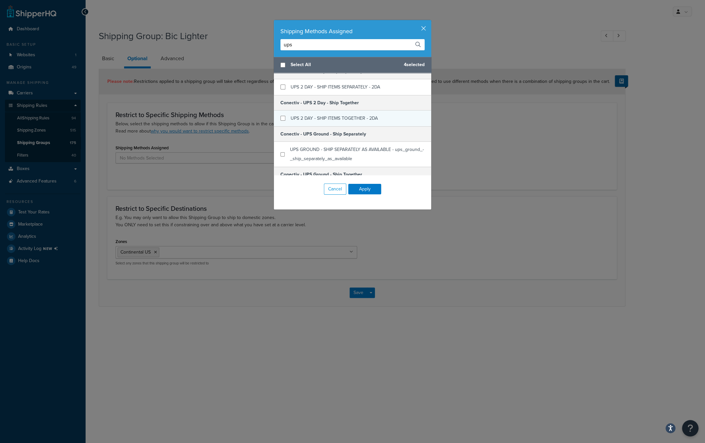
scroll to position [329, 0]
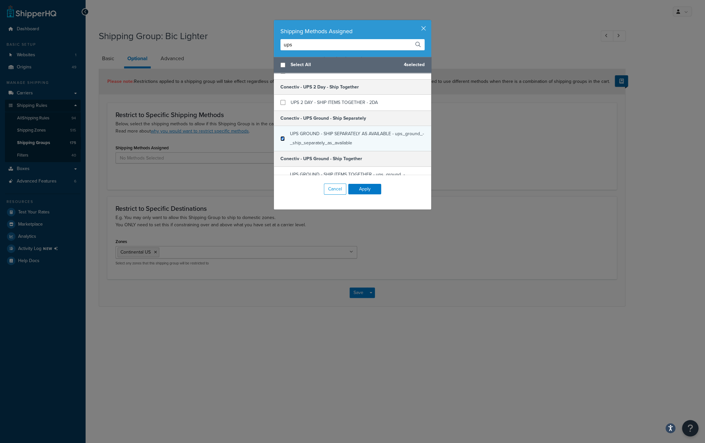
click at [280, 139] on input "checkbox" at bounding box center [282, 138] width 4 height 5
checkbox input "true"
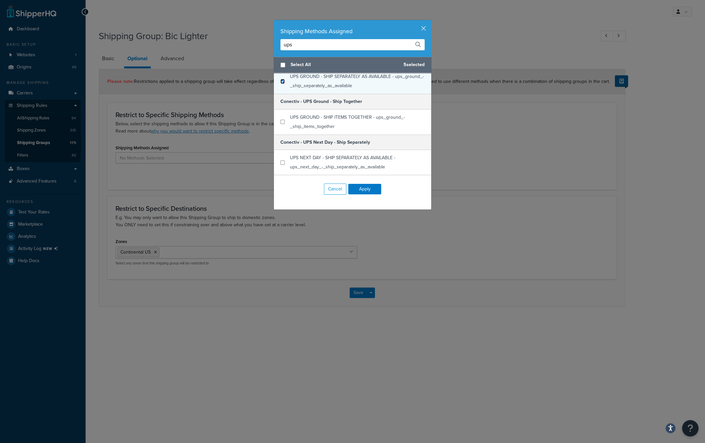
scroll to position [395, 0]
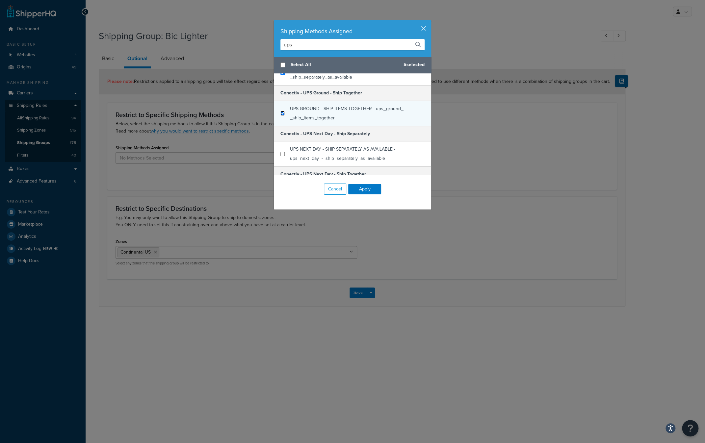
click at [280, 112] on input "checkbox" at bounding box center [282, 113] width 4 height 5
checkbox input "true"
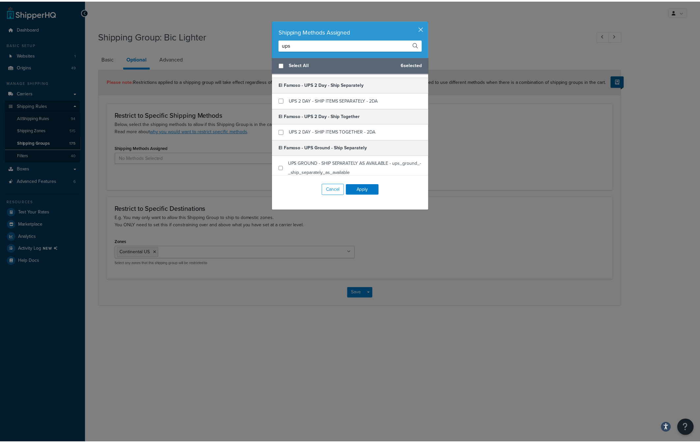
scroll to position [527, 0]
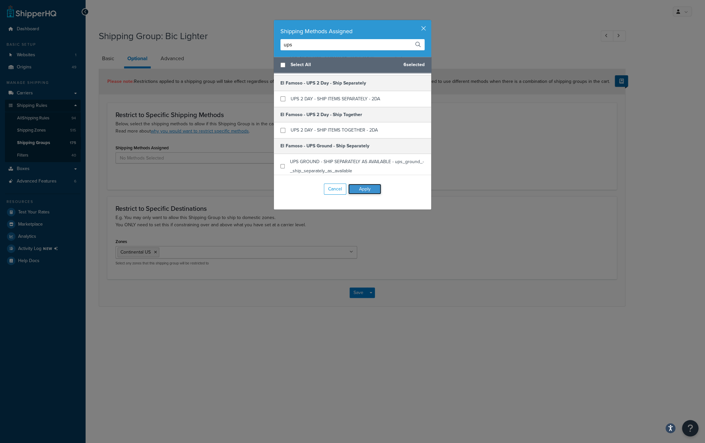
click at [362, 187] on button "Apply" at bounding box center [364, 189] width 33 height 11
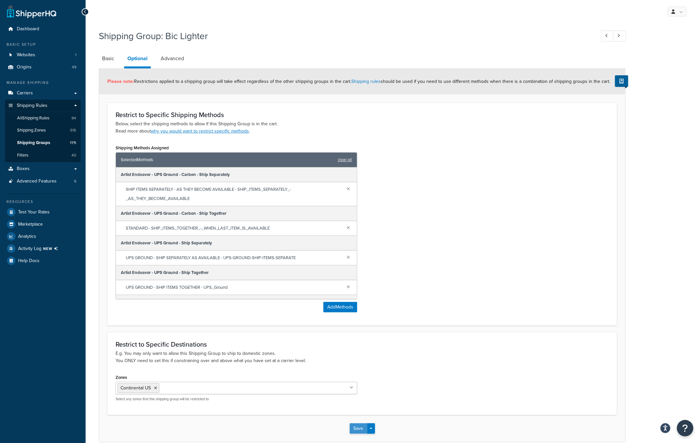
click at [355, 429] on button "Save" at bounding box center [359, 429] width 18 height 11
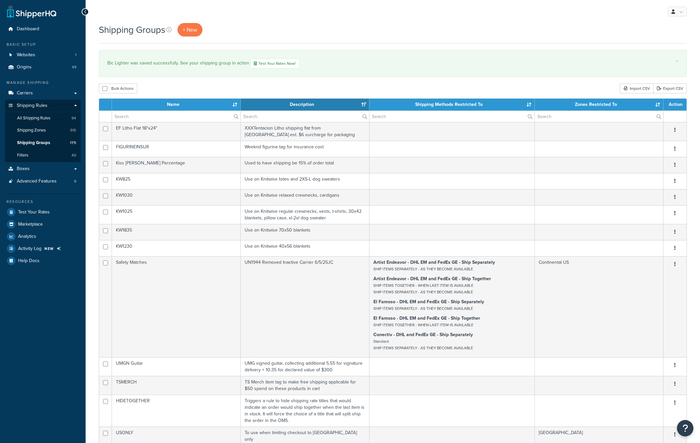
select select "15"
drag, startPoint x: 85, startPoint y: 420, endPoint x: 95, endPoint y: 407, distance: 16.0
click at [85, 420] on div "Dashboard Basic Setup Websites 1 Origins 49 Manage Shipping Carriers Carriers A…" at bounding box center [43, 347] width 86 height 694
